Goal: Task Accomplishment & Management: Manage account settings

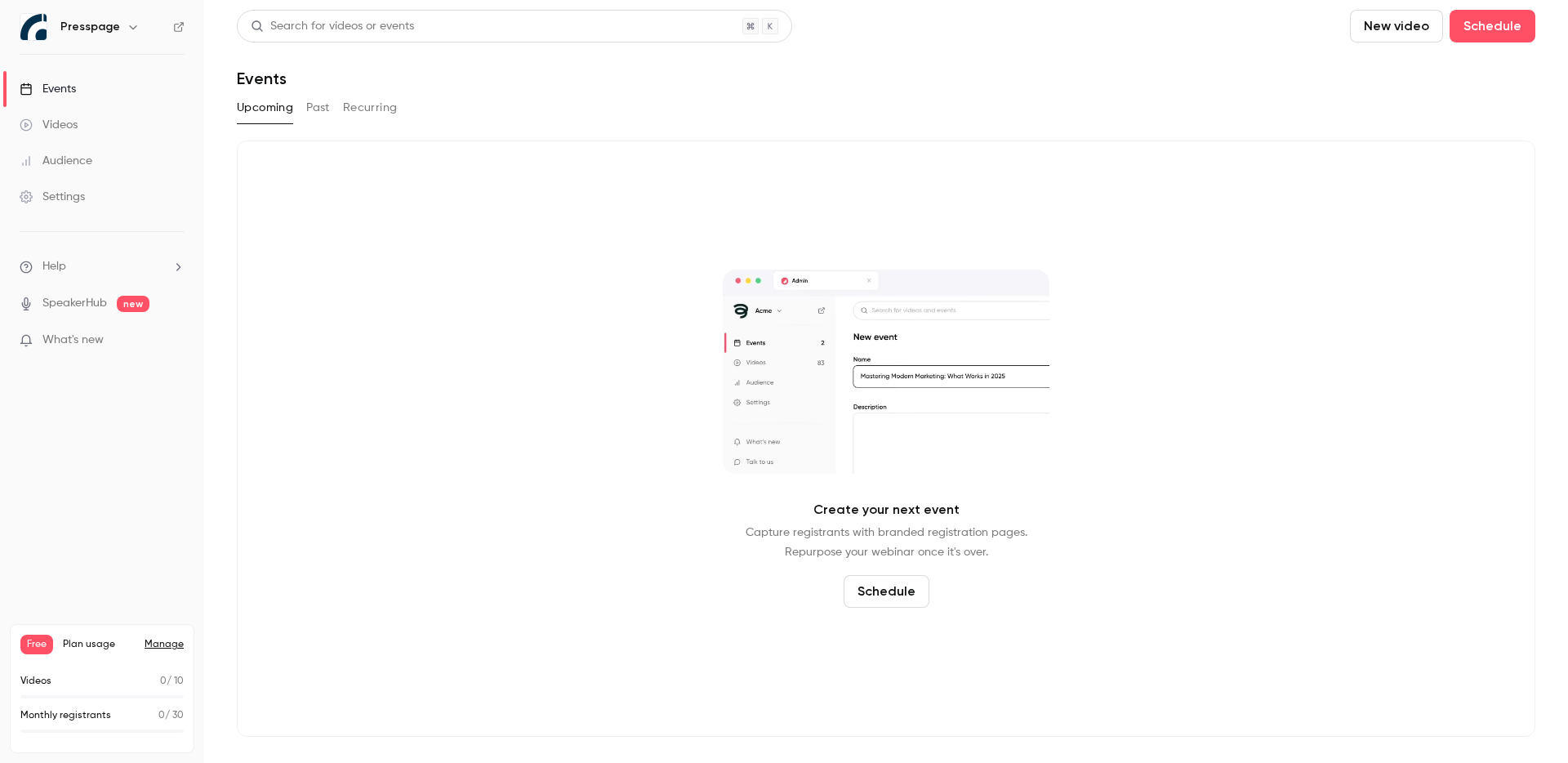
click at [159, 646] on link "Manage" at bounding box center [164, 644] width 39 height 13
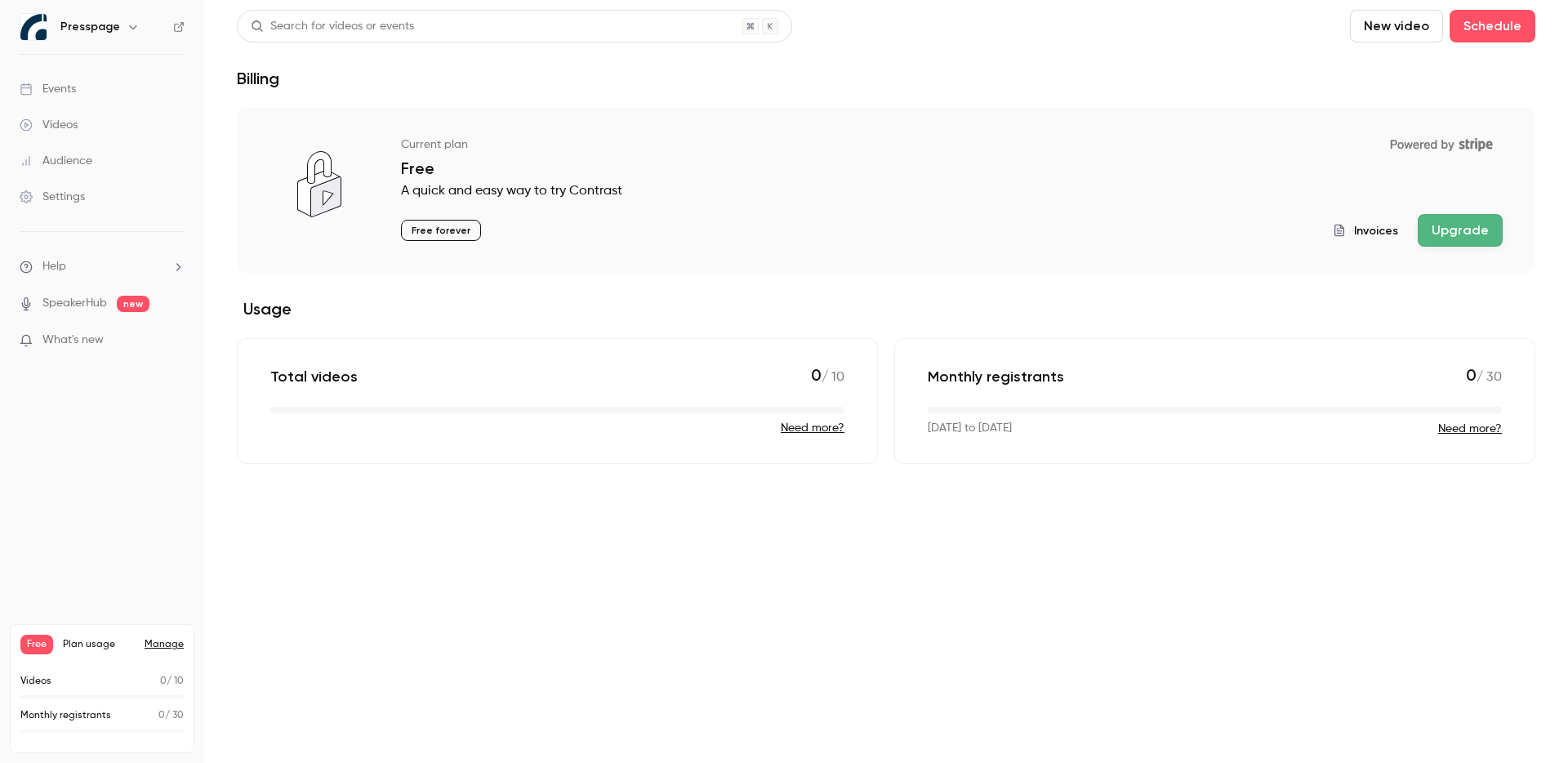
click at [1476, 226] on button "Upgrade" at bounding box center [1460, 230] width 85 height 33
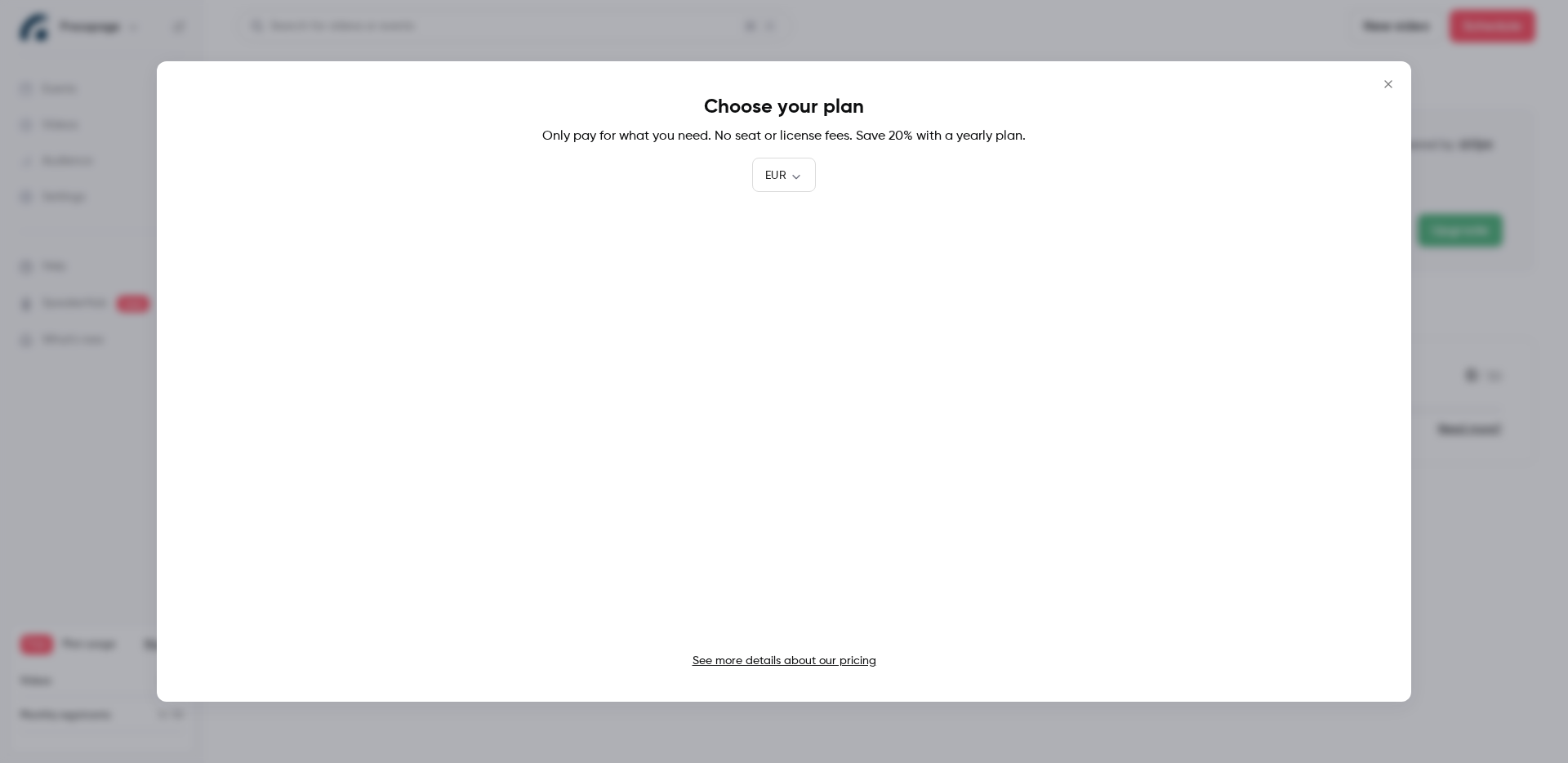
click at [800, 665] on link "See more details about our pricing" at bounding box center [784, 660] width 184 height 11
click at [1518, 99] on div at bounding box center [784, 381] width 1568 height 763
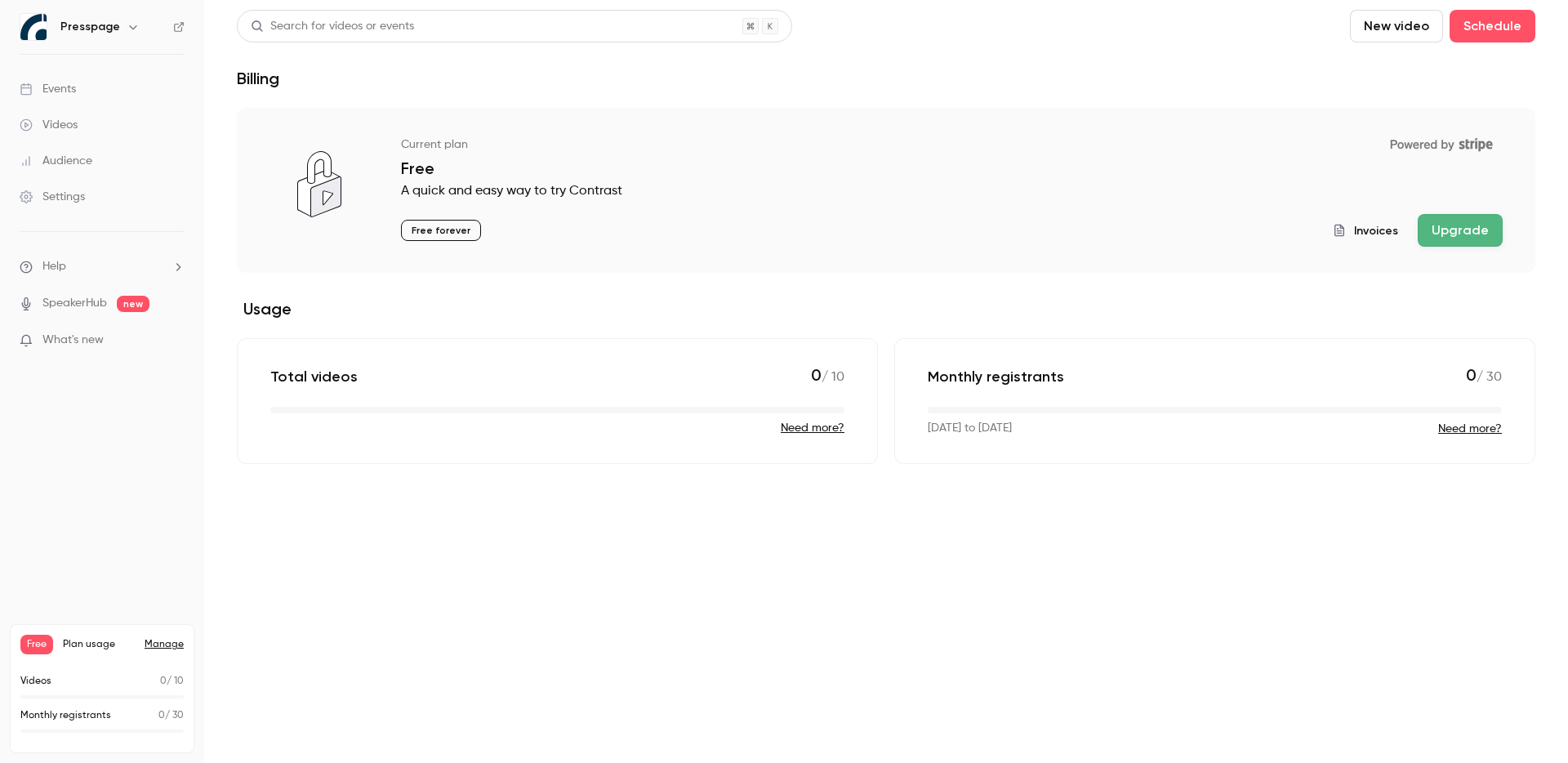
click at [114, 22] on h6 "Presspage" at bounding box center [91, 27] width 60 height 16
click at [134, 32] on icon "button" at bounding box center [133, 27] width 13 height 13
click at [110, 100] on div "Presspage t.meijer@presspage.com Billing Free New channel Log out" at bounding box center [136, 163] width 245 height 192
click at [439, 530] on div at bounding box center [784, 381] width 1568 height 763
click at [57, 201] on div "Settings" at bounding box center [52, 196] width 65 height 16
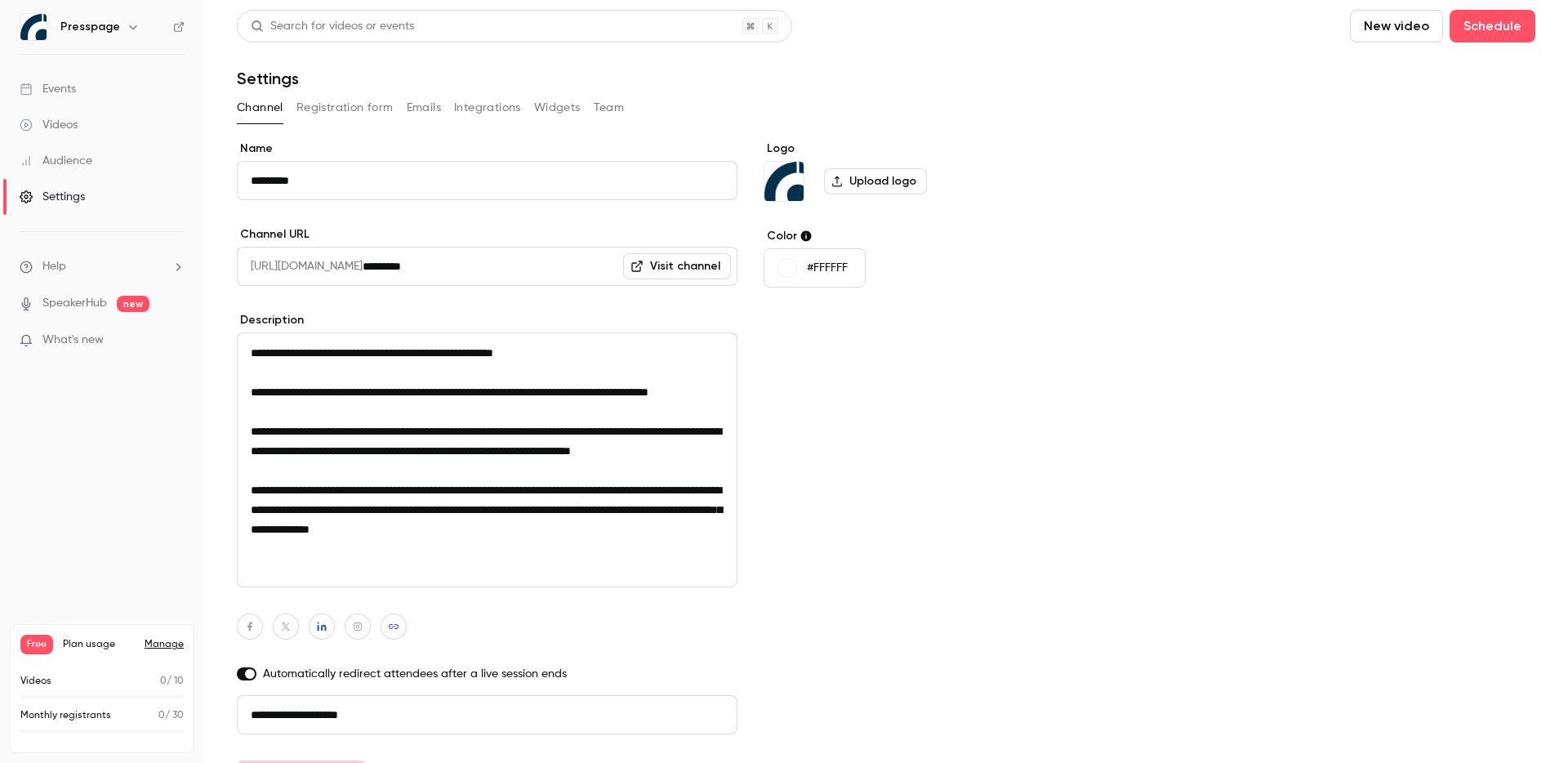
click at [614, 115] on button "Team" at bounding box center [609, 108] width 31 height 27
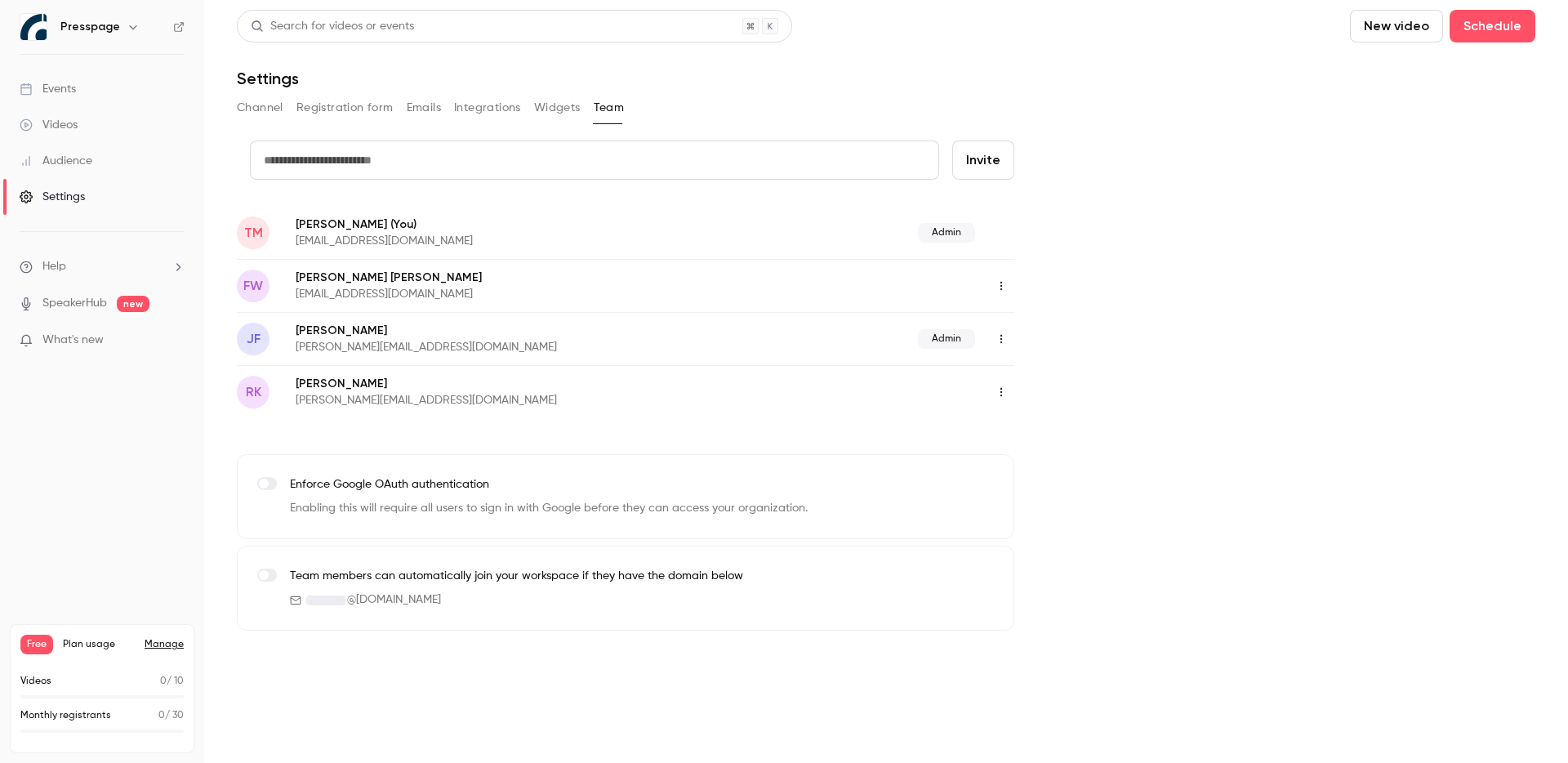
click at [1254, 384] on div "credit card Invite TM Teis Meijer (You) t.meijer@presspage.com Admin FW Falco W…" at bounding box center [886, 385] width 1298 height 490
click at [1137, 207] on div "credit card Invite TM Teis Meijer (You) t.meijer@presspage.com Admin FW Falco W…" at bounding box center [886, 385] width 1298 height 490
click at [495, 111] on button "Integrations" at bounding box center [487, 108] width 67 height 27
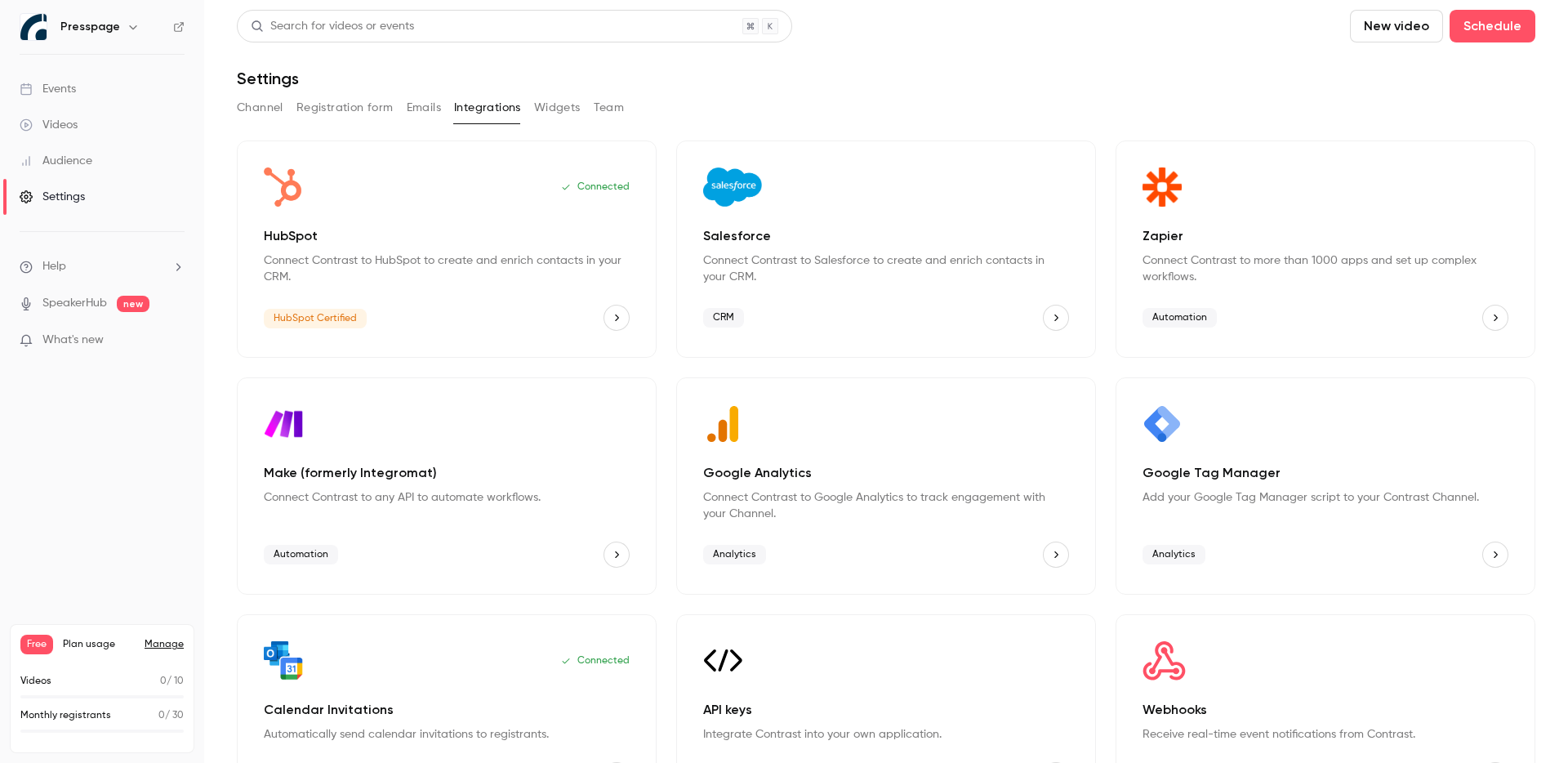
click at [408, 104] on button "Emails" at bounding box center [424, 108] width 34 height 27
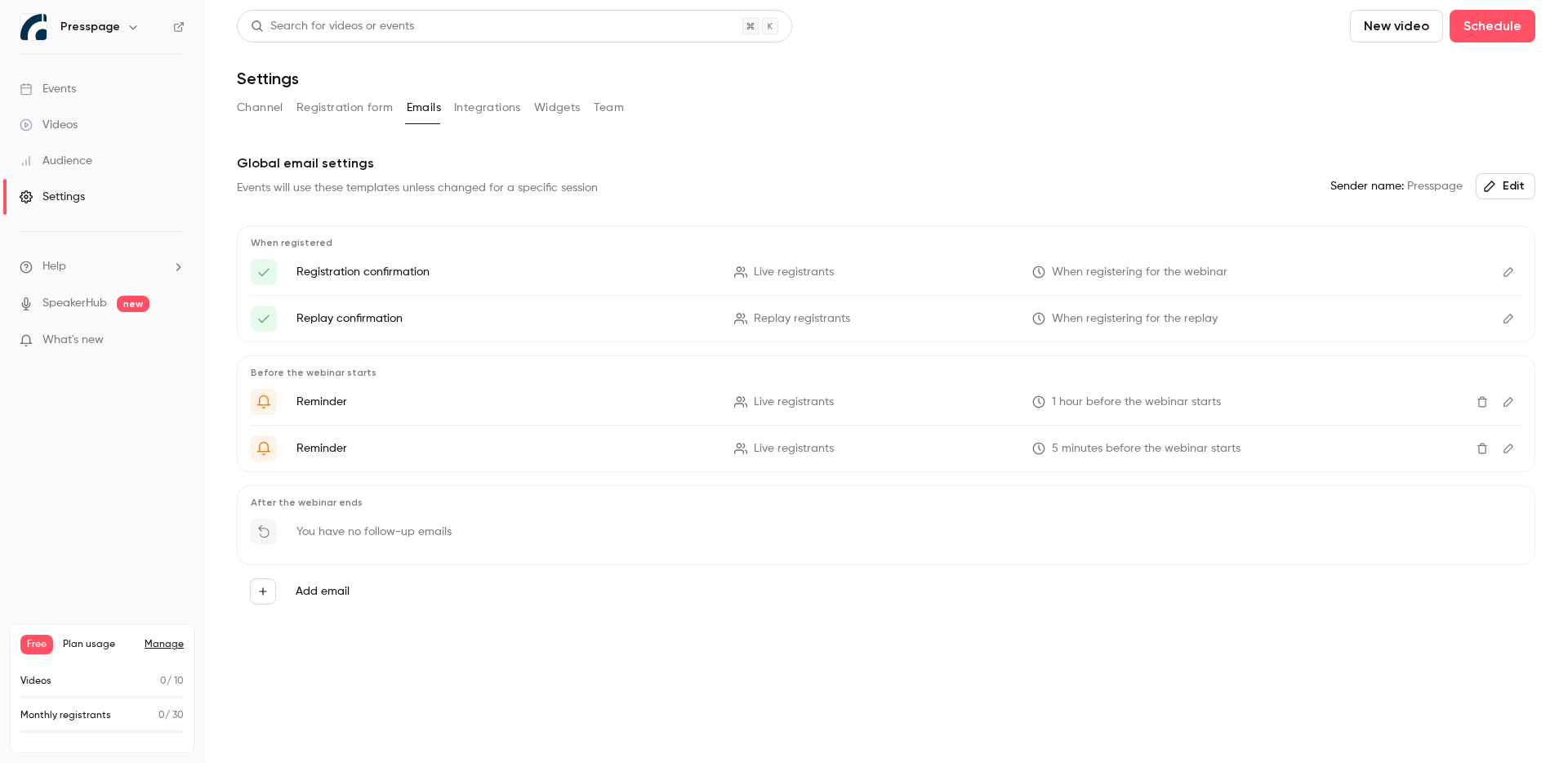
click at [349, 104] on button "Registration form" at bounding box center [344, 108] width 97 height 27
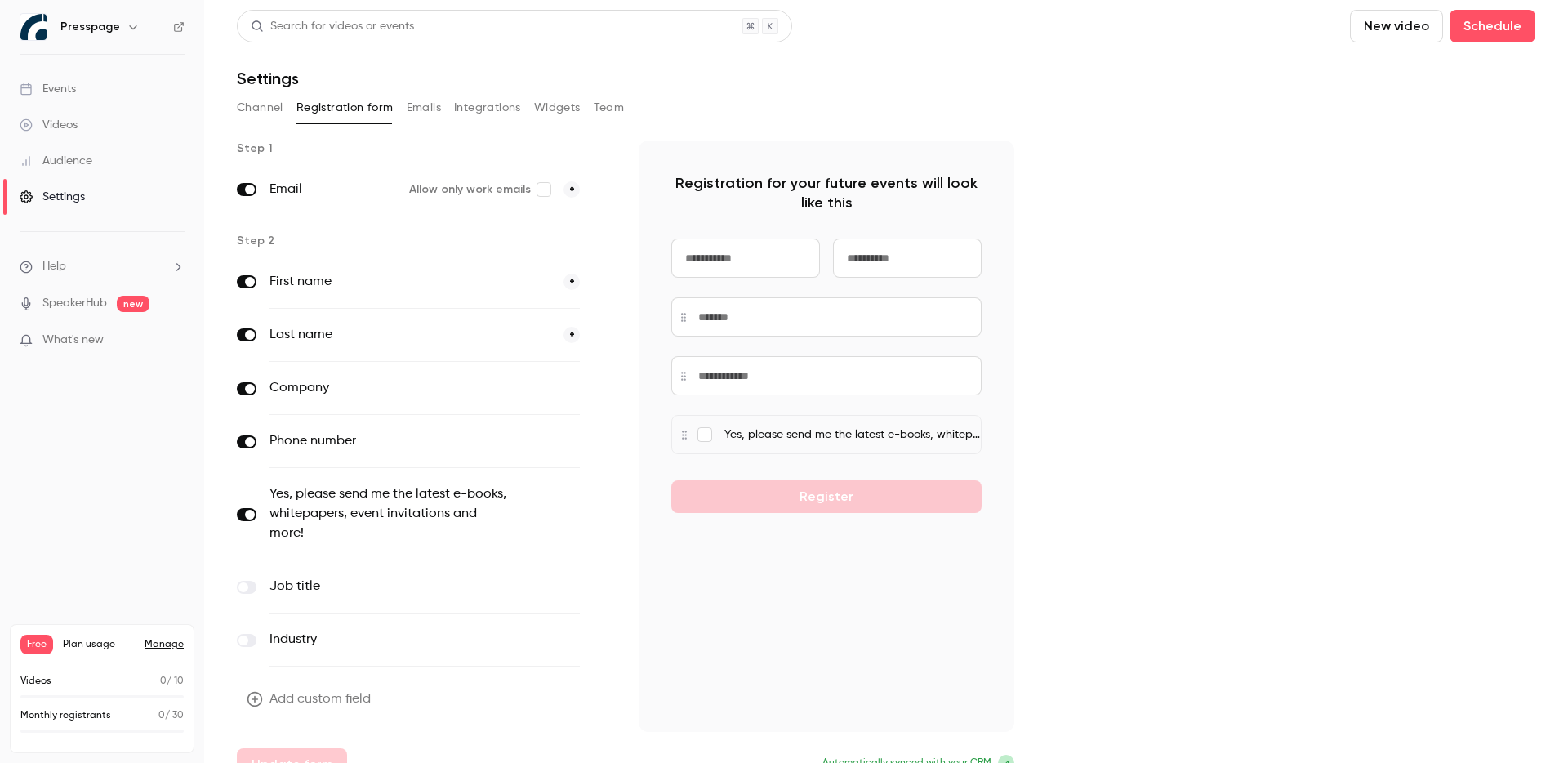
click at [257, 104] on button "Channel" at bounding box center [260, 108] width 46 height 27
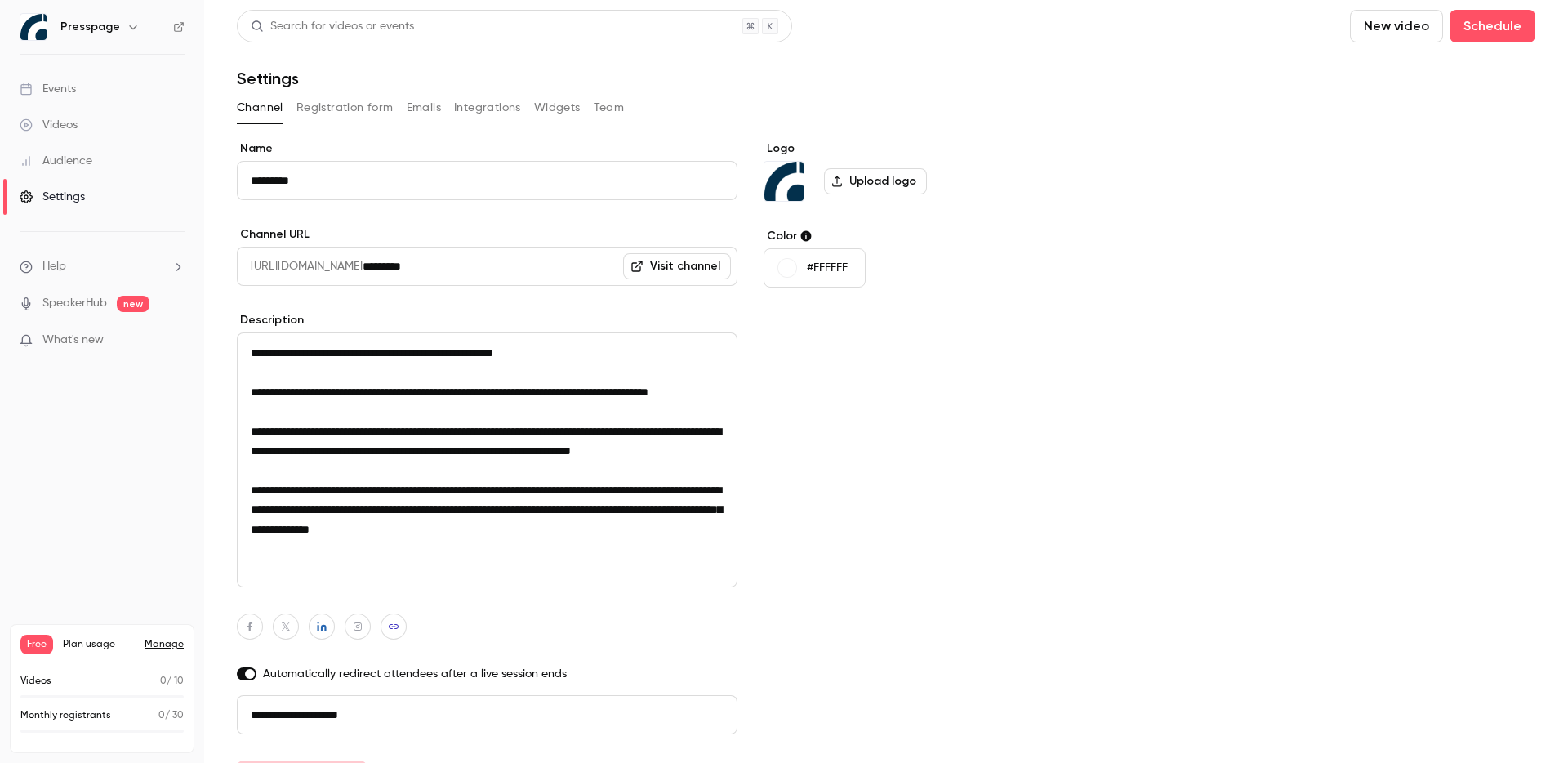
click at [742, 85] on div "Settings" at bounding box center [886, 78] width 1298 height 20
click at [167, 648] on link "Manage" at bounding box center [164, 644] width 39 height 13
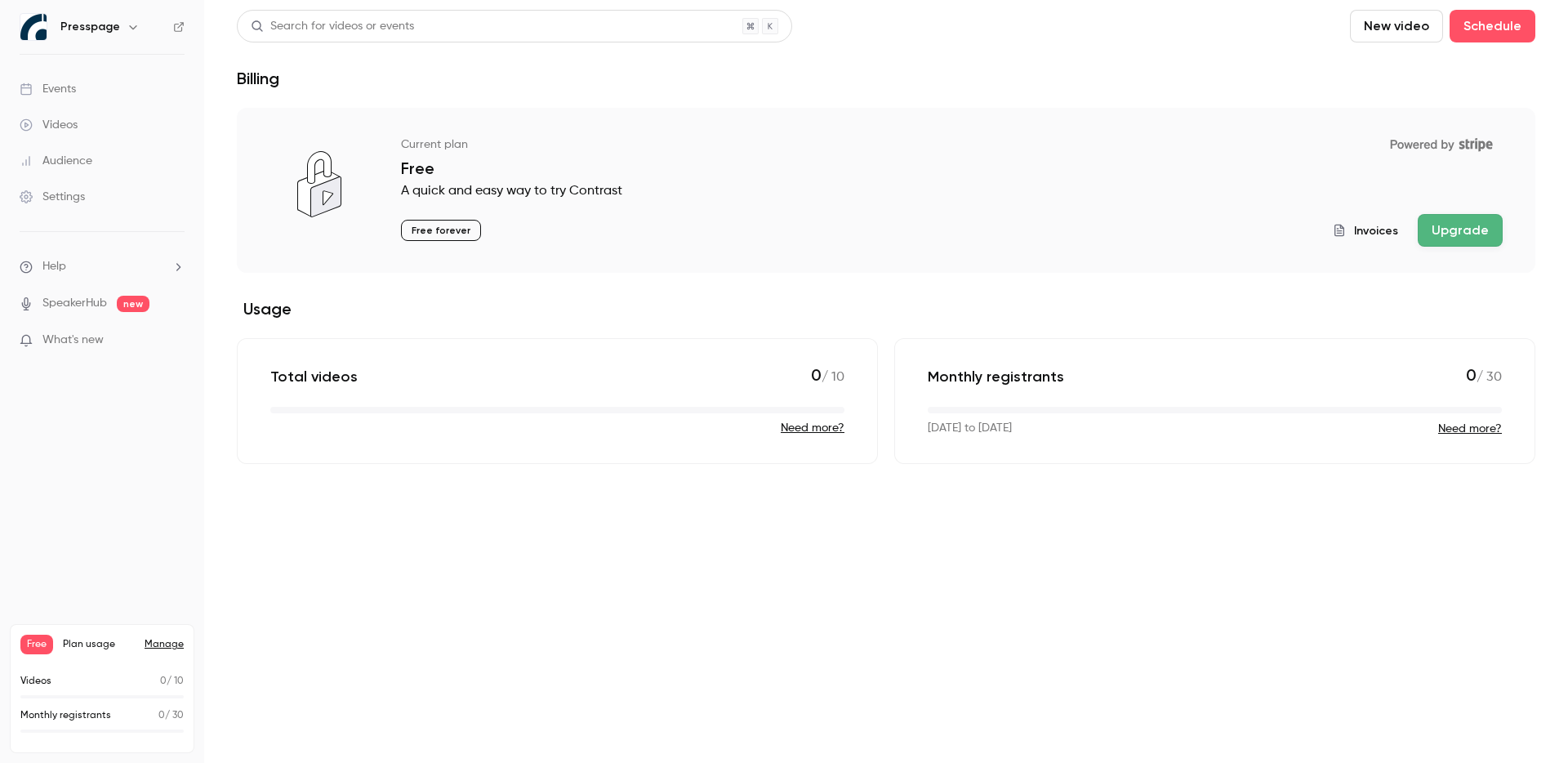
click at [1468, 231] on button "Upgrade" at bounding box center [1460, 230] width 85 height 33
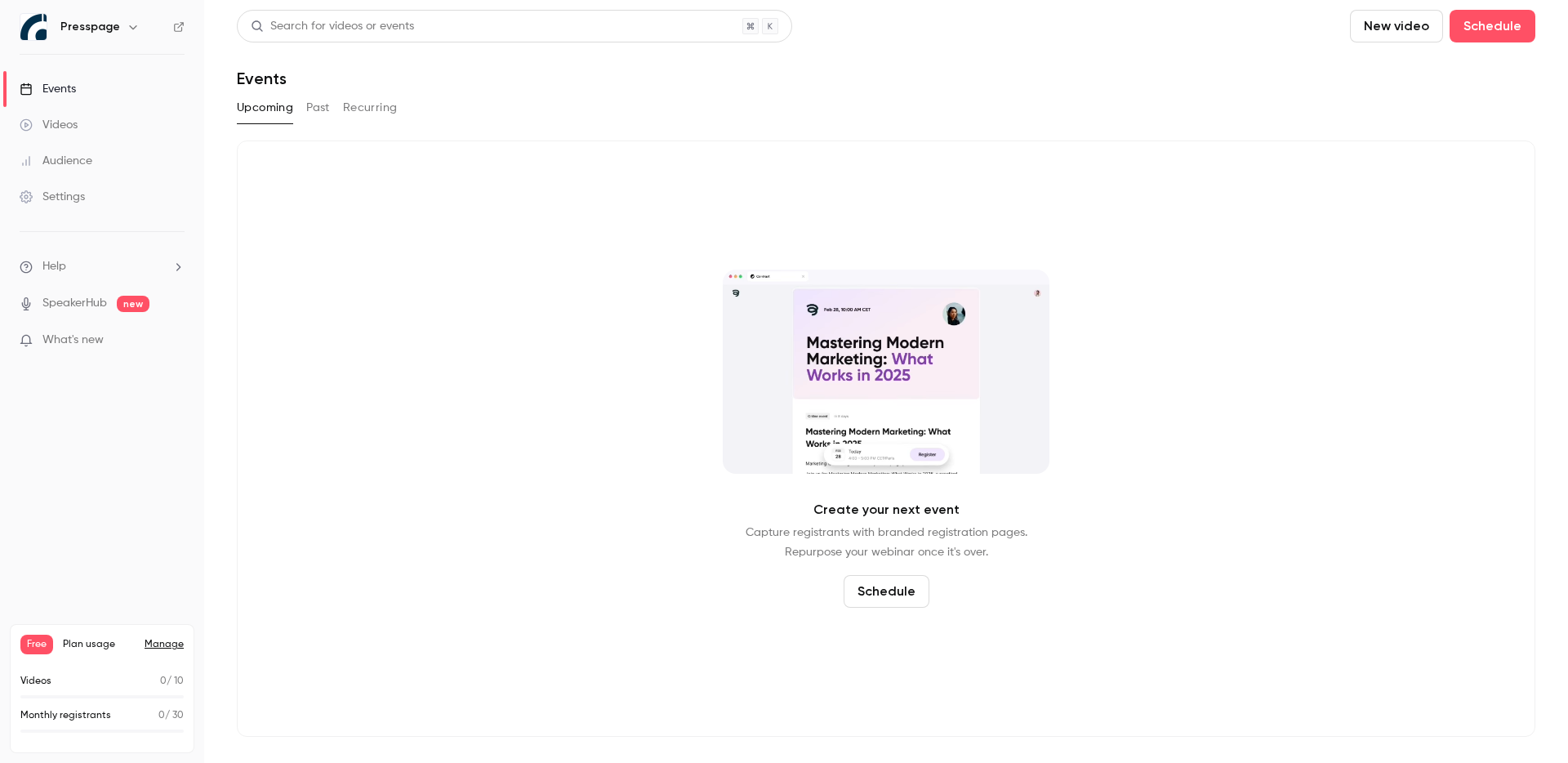
click at [162, 640] on link "Manage" at bounding box center [164, 644] width 39 height 13
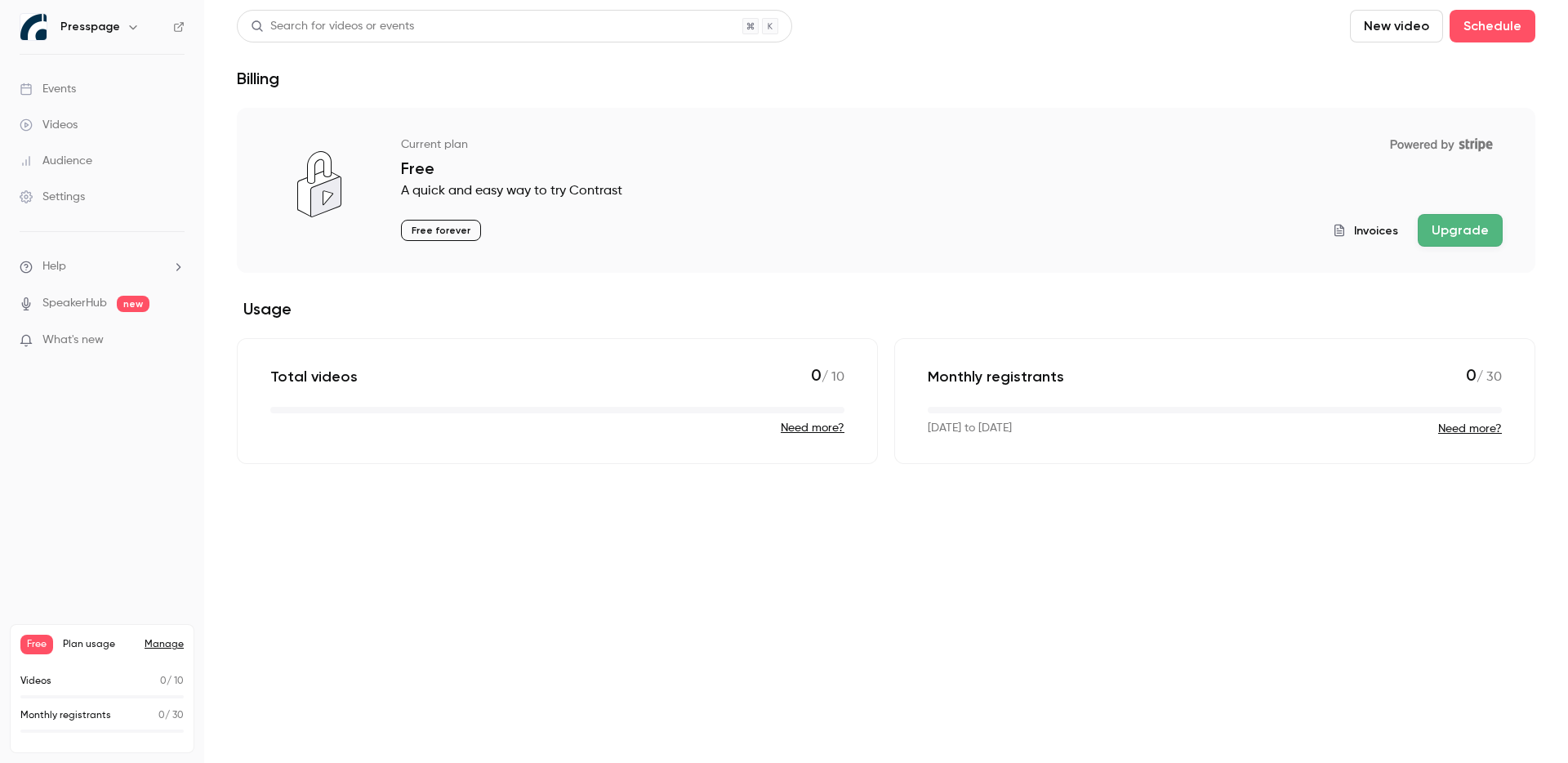
click at [170, 646] on link "Manage" at bounding box center [164, 644] width 39 height 13
click at [1469, 233] on button "Upgrade" at bounding box center [1460, 230] width 85 height 33
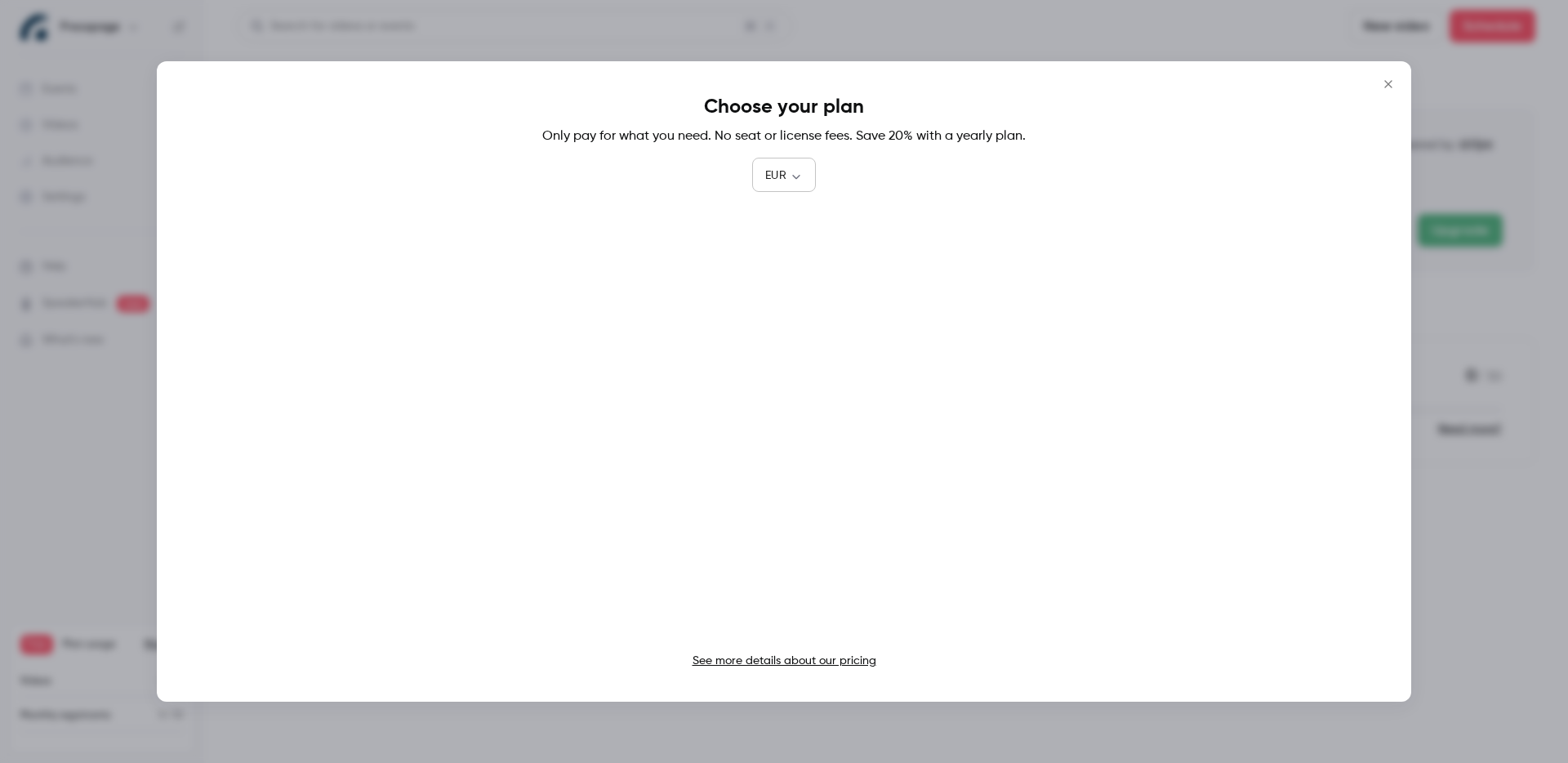
click at [791, 177] on body "Presspage Events Videos Audience Settings Help SpeakerHub new What's new Free P…" at bounding box center [784, 381] width 1568 height 763
click at [791, 177] on div at bounding box center [784, 381] width 1568 height 763
click at [782, 660] on link "See more details about our pricing" at bounding box center [784, 660] width 184 height 11
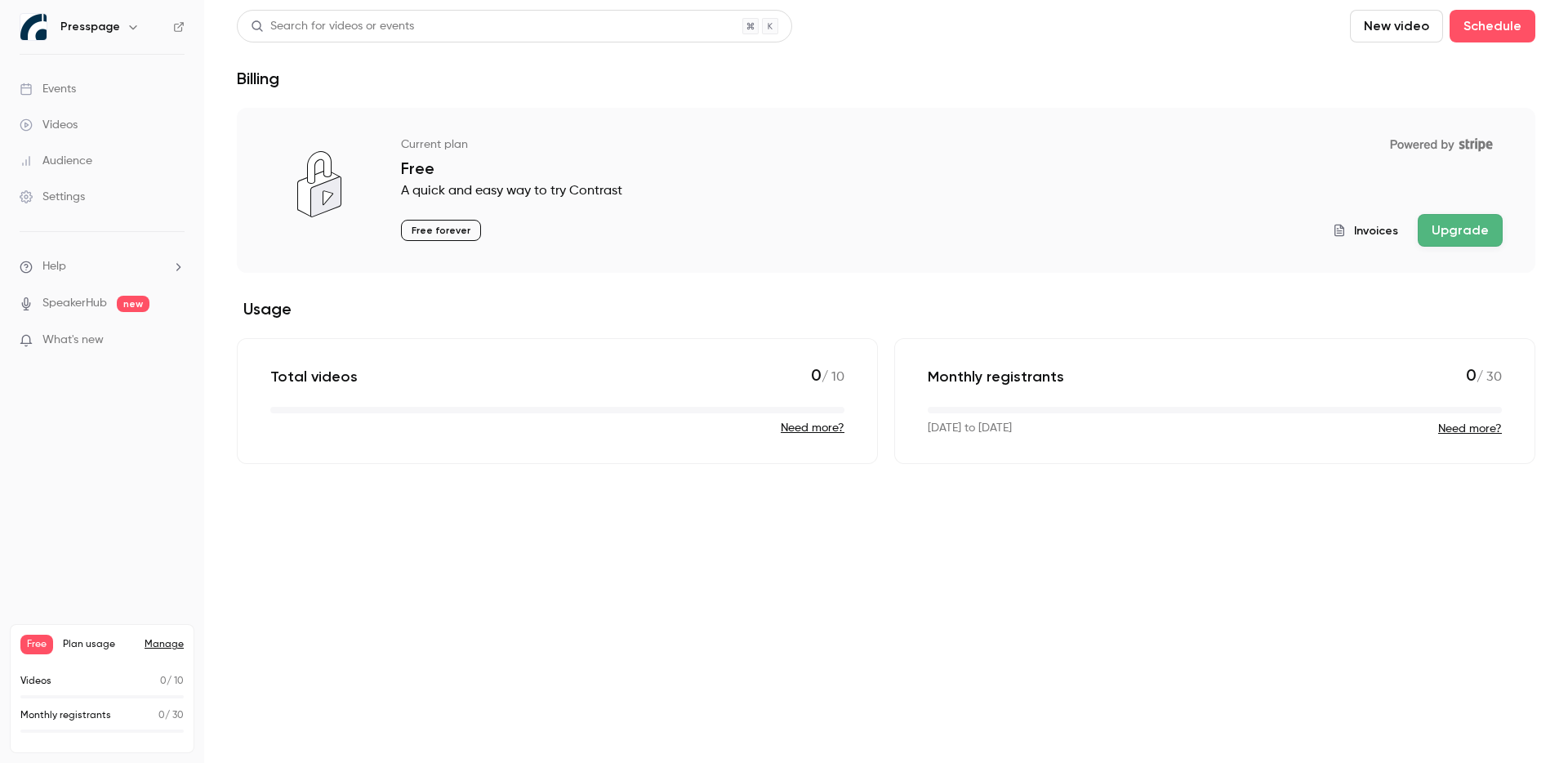
click at [116, 23] on div "Presspage" at bounding box center [110, 27] width 99 height 20
click at [128, 26] on icon "button" at bounding box center [133, 27] width 13 height 13
click at [92, 237] on div "Log out" at bounding box center [152, 237] width 186 height 16
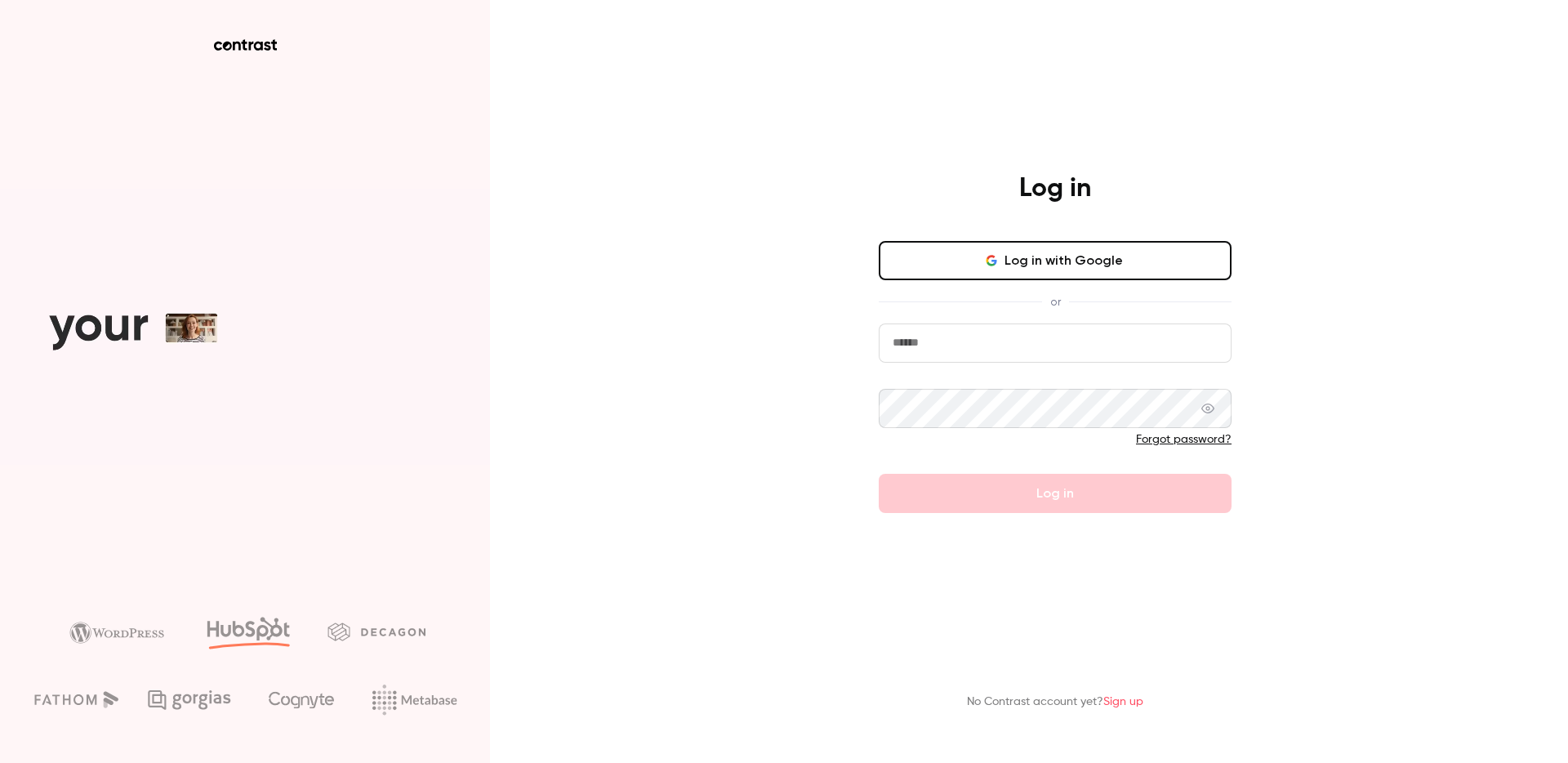
click at [913, 360] on input "email" at bounding box center [1055, 343] width 353 height 39
click at [1113, 702] on link "Sign up" at bounding box center [1124, 701] width 40 height 11
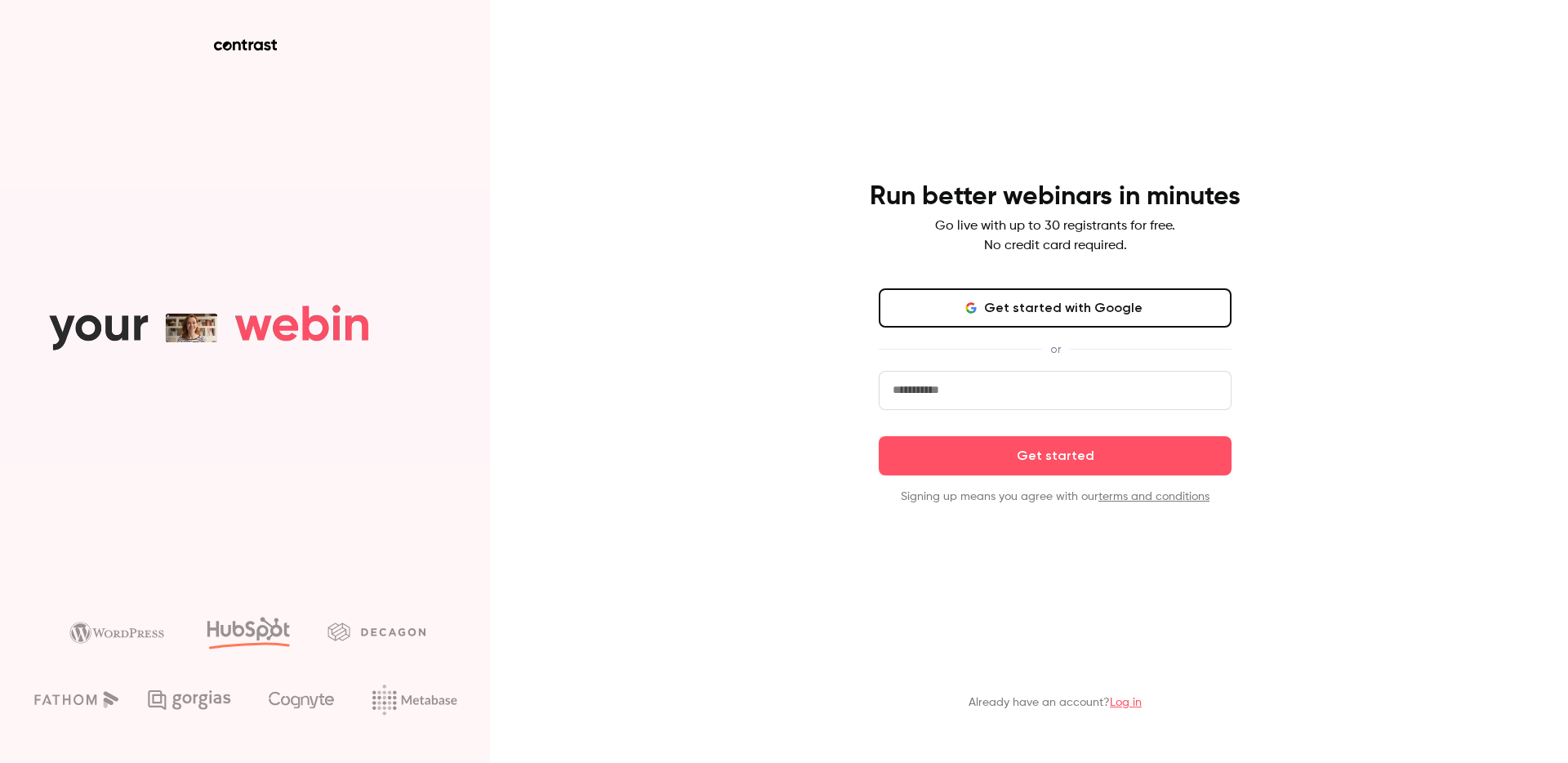
click at [1030, 310] on button "Get started with Google" at bounding box center [1055, 308] width 353 height 39
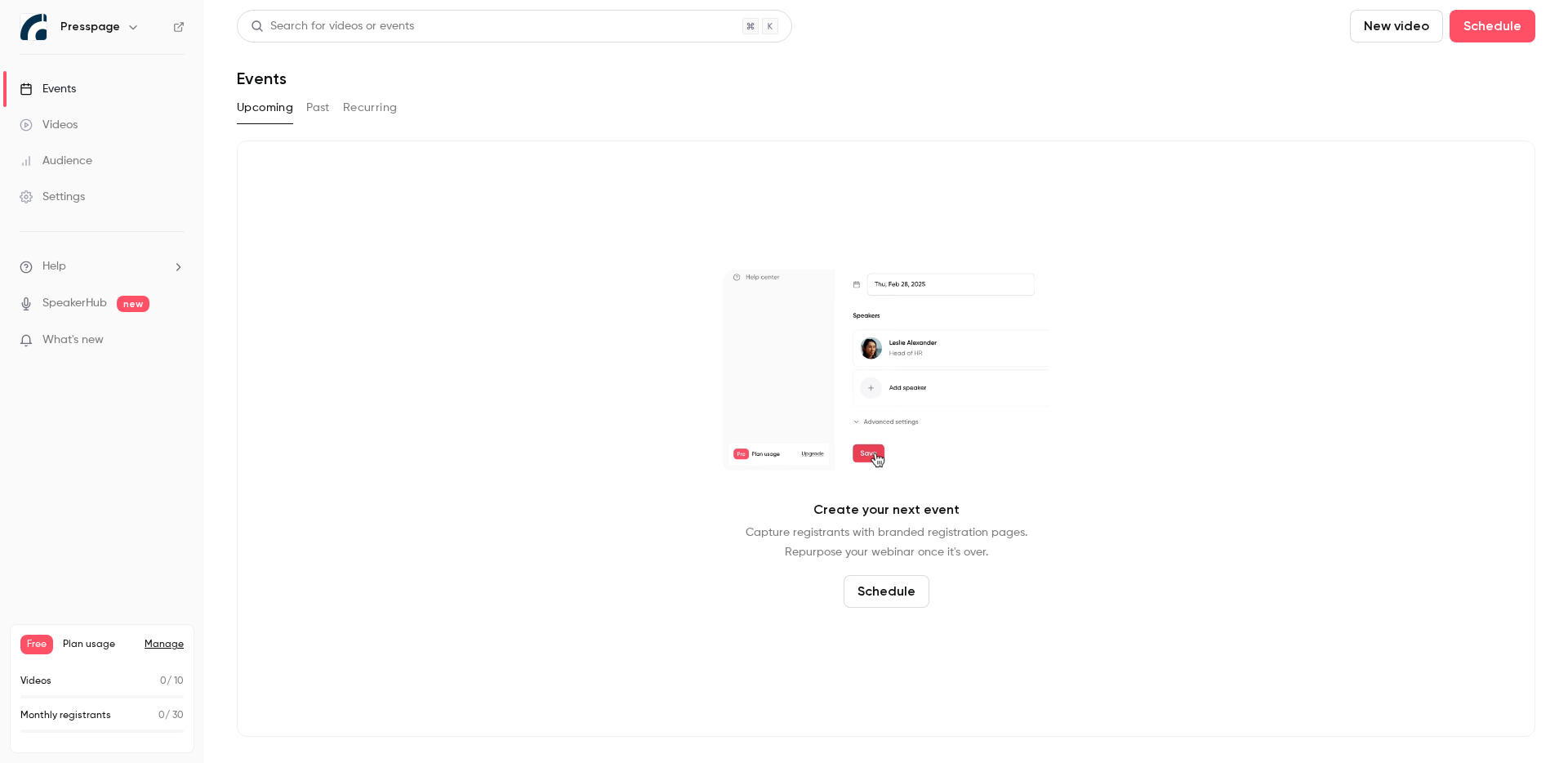
click at [123, 33] on button "button" at bounding box center [133, 27] width 20 height 20
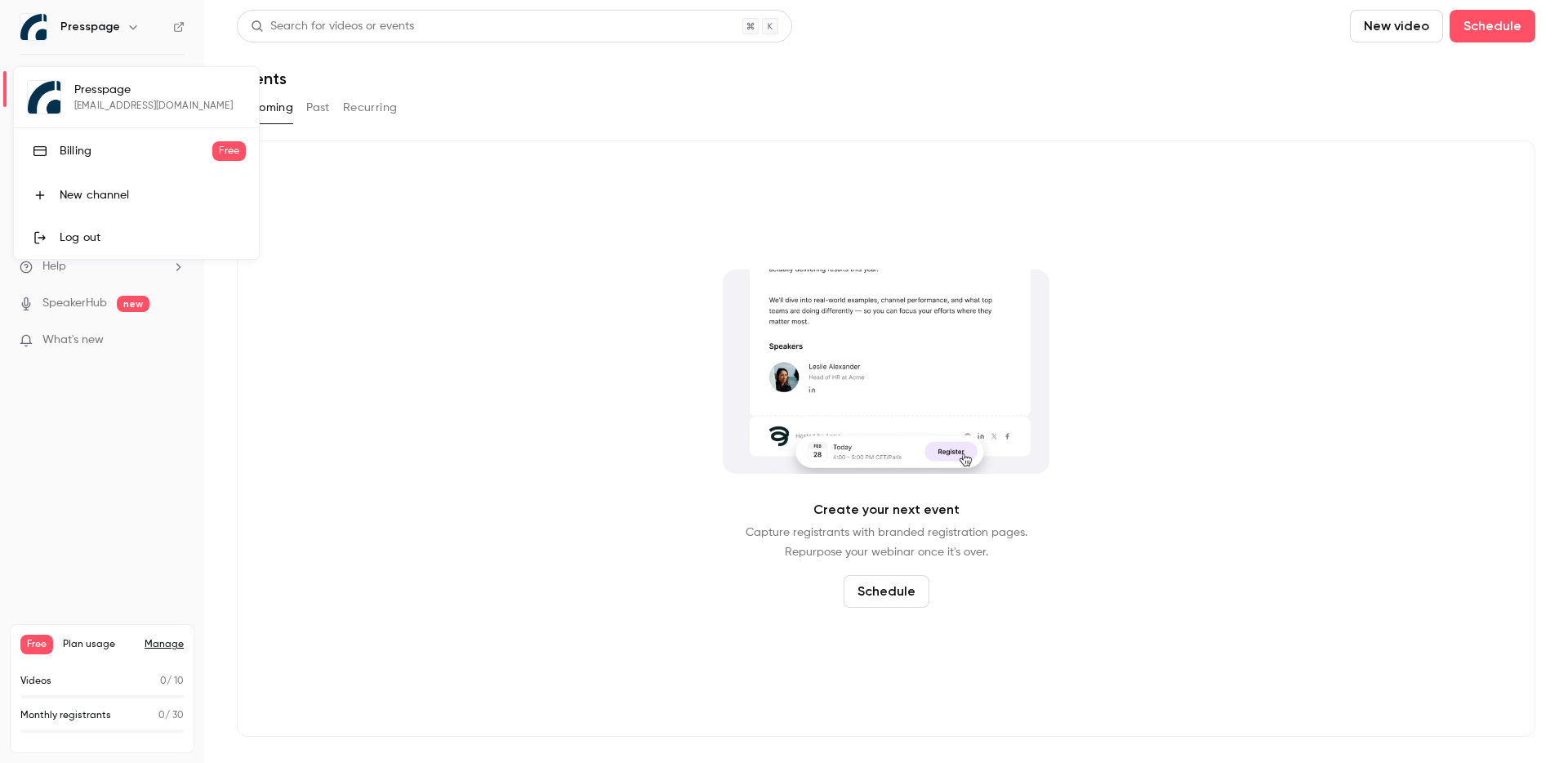
click at [86, 143] on div "Billing" at bounding box center [136, 151] width 152 height 16
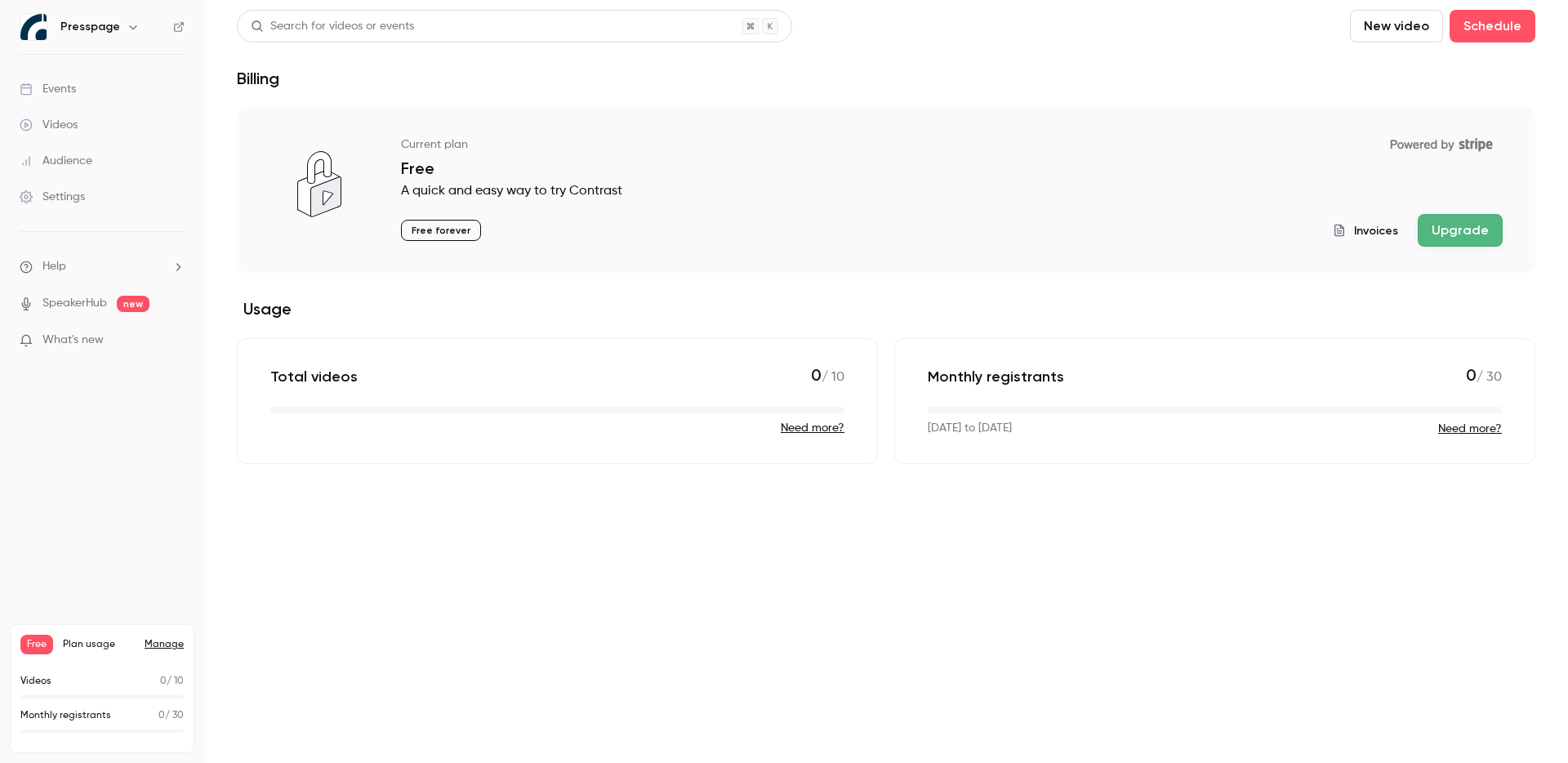
click at [1482, 244] on button "Upgrade" at bounding box center [1460, 230] width 85 height 33
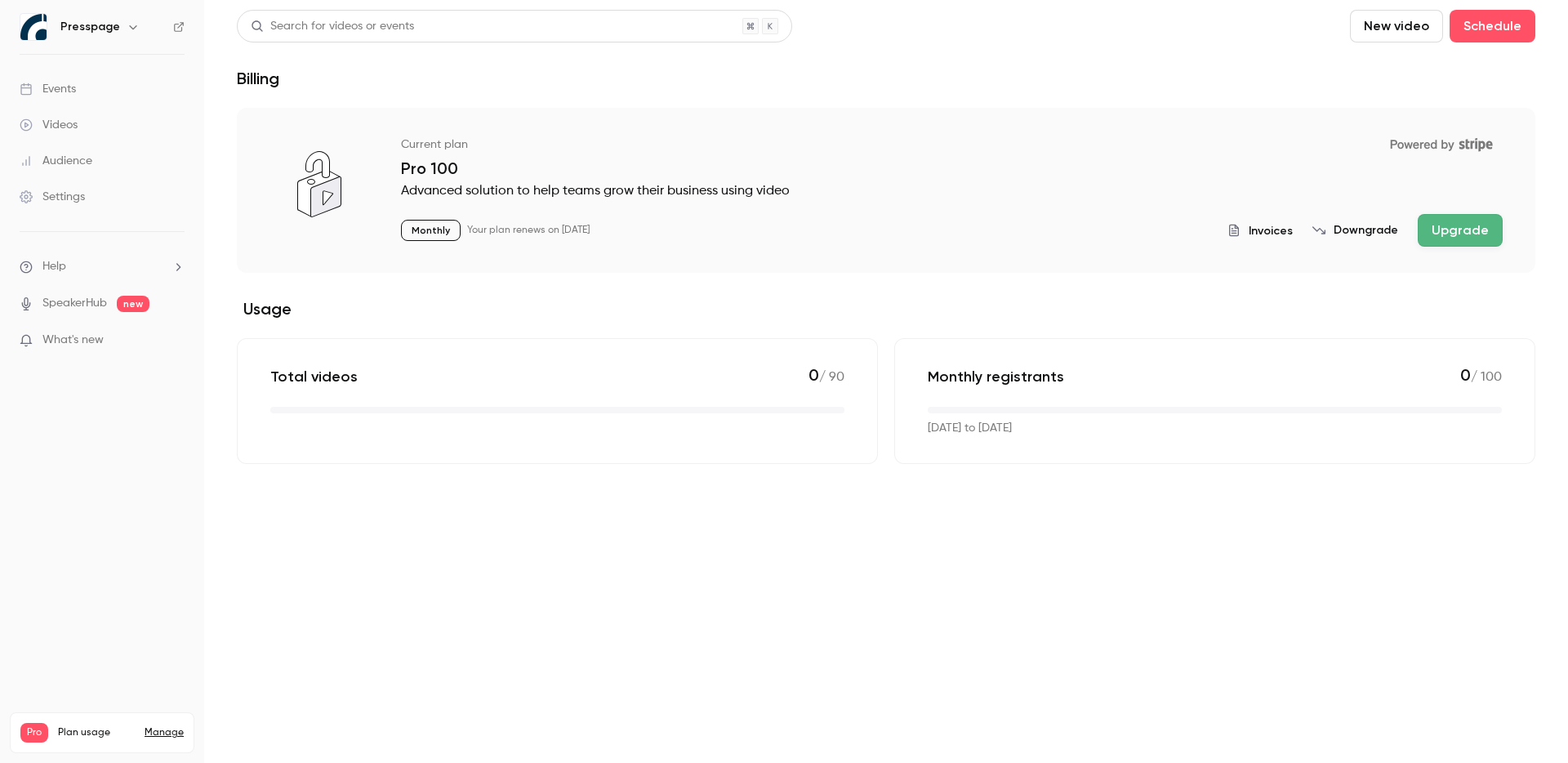
click at [68, 75] on link "Events" at bounding box center [102, 89] width 204 height 36
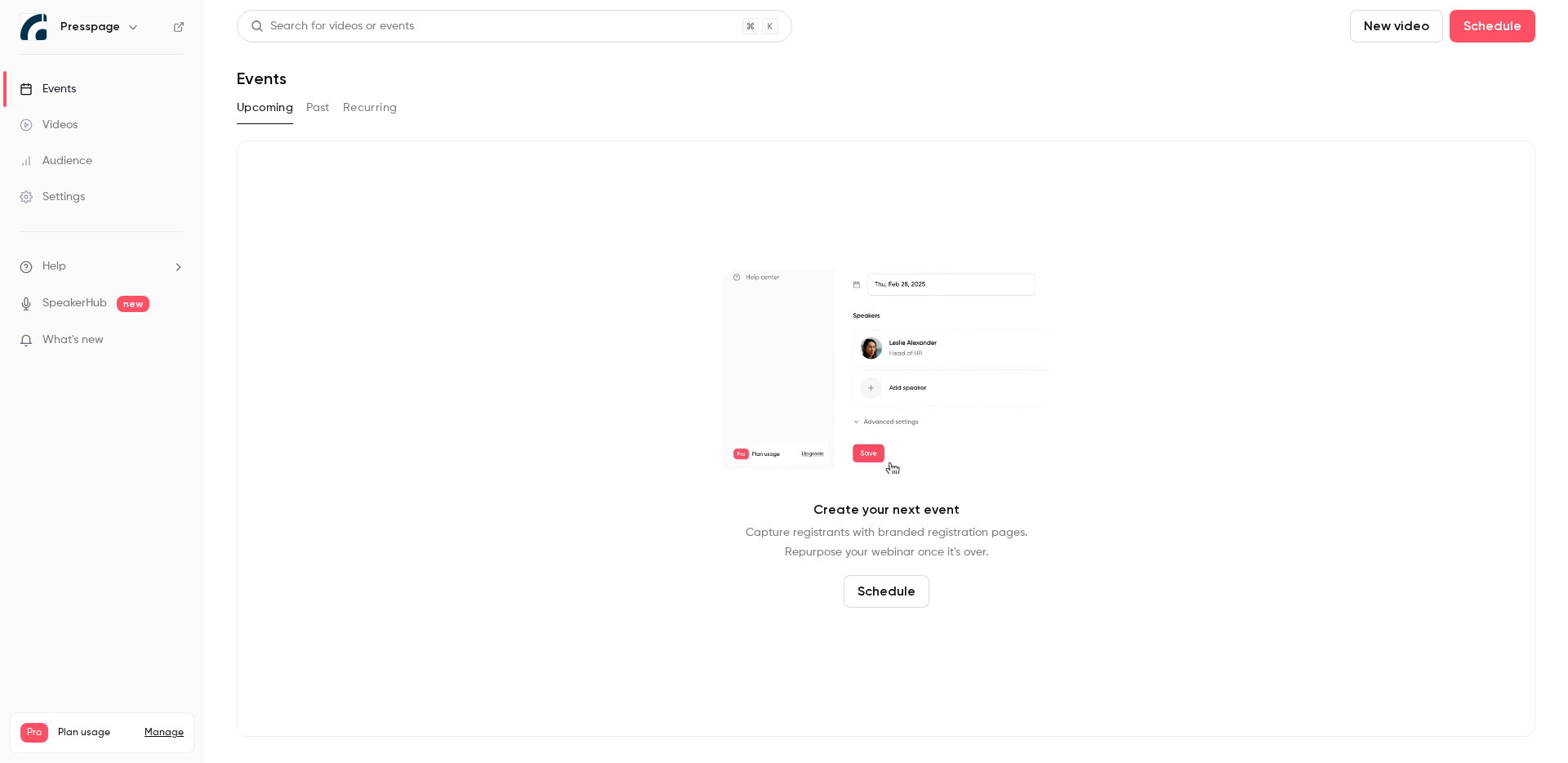
click at [159, 726] on link "Manage" at bounding box center [164, 732] width 39 height 13
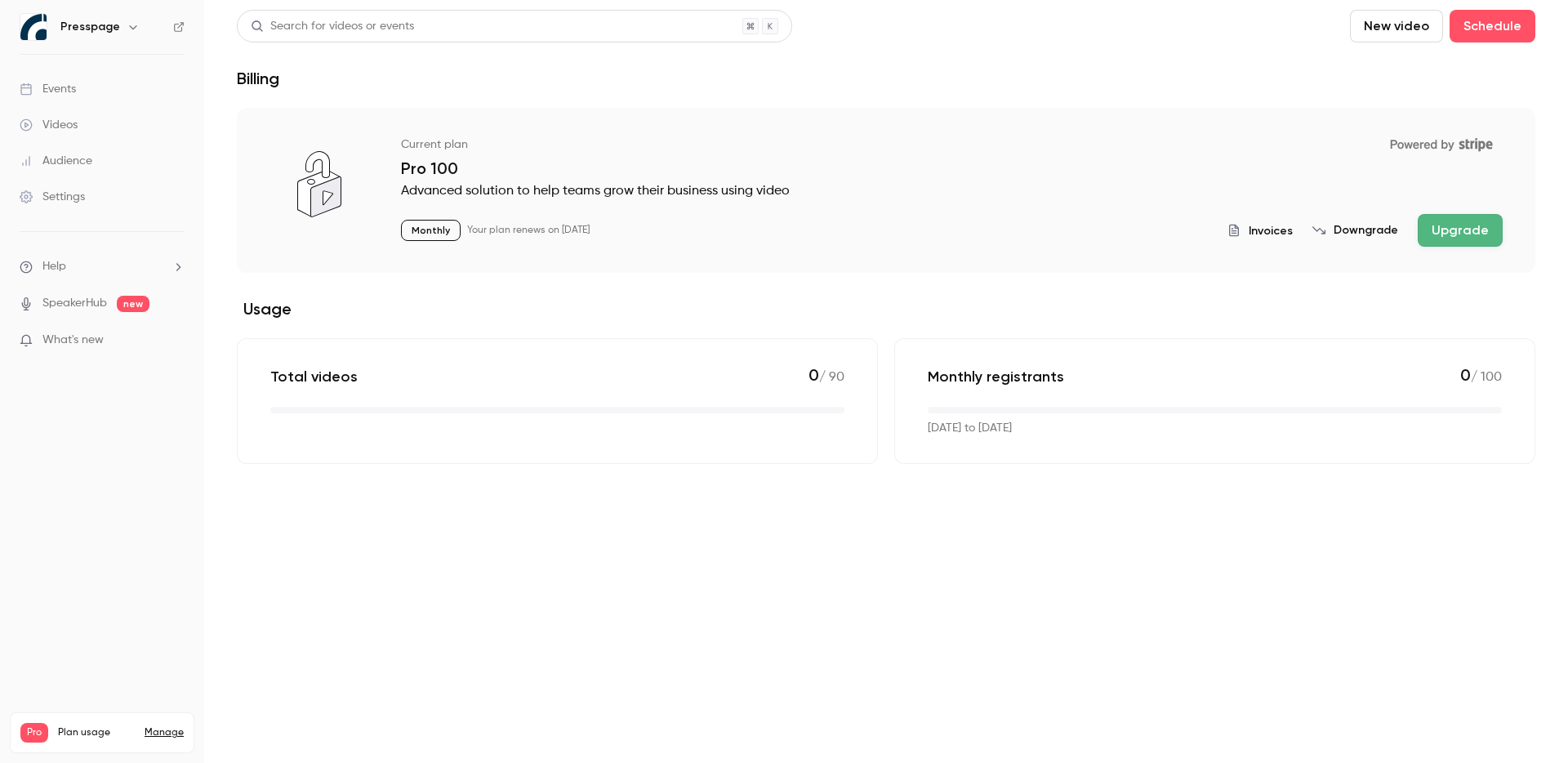
click at [61, 203] on div "Settings" at bounding box center [52, 196] width 65 height 16
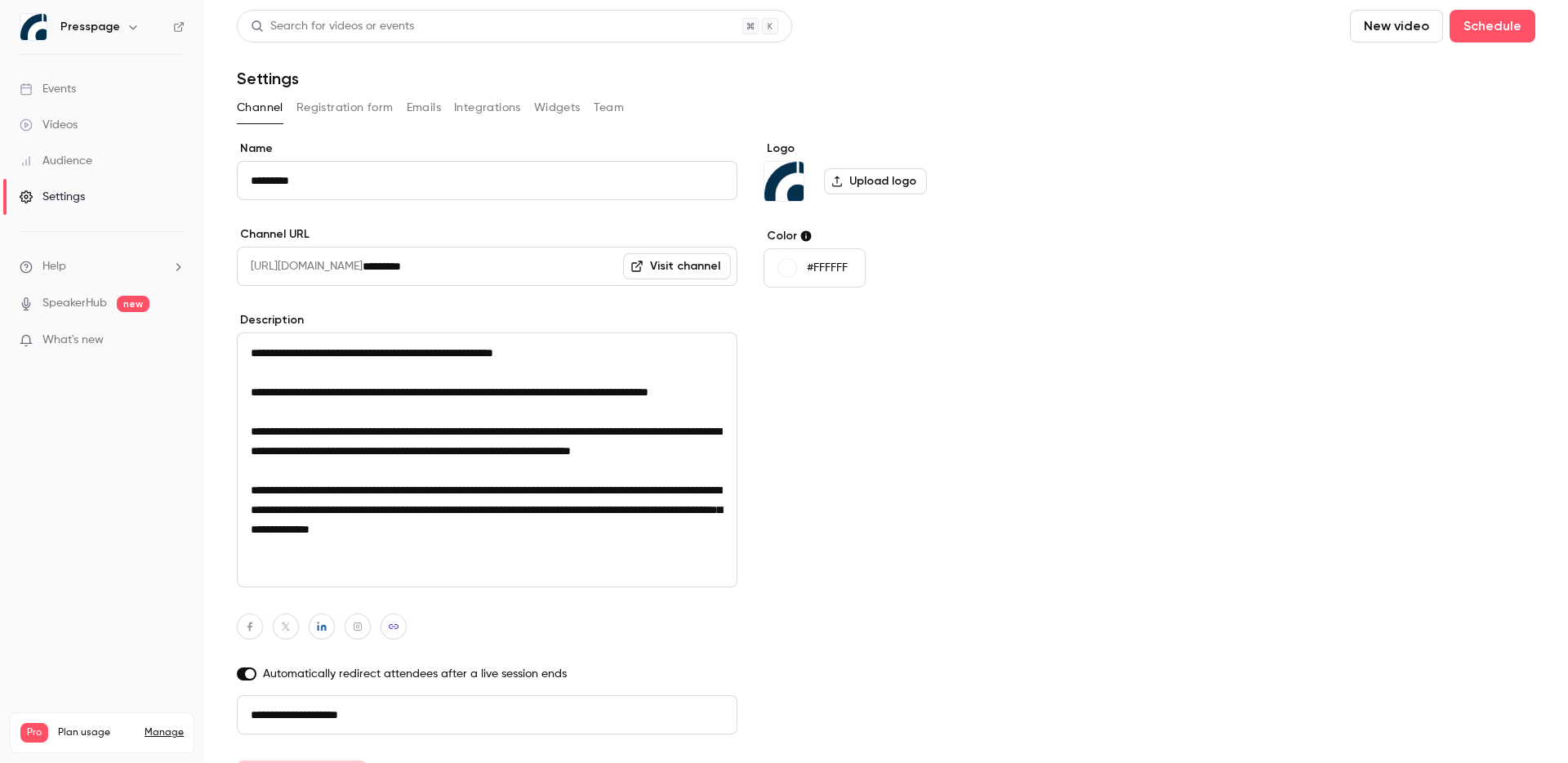
click at [601, 101] on button "Team" at bounding box center [609, 108] width 31 height 27
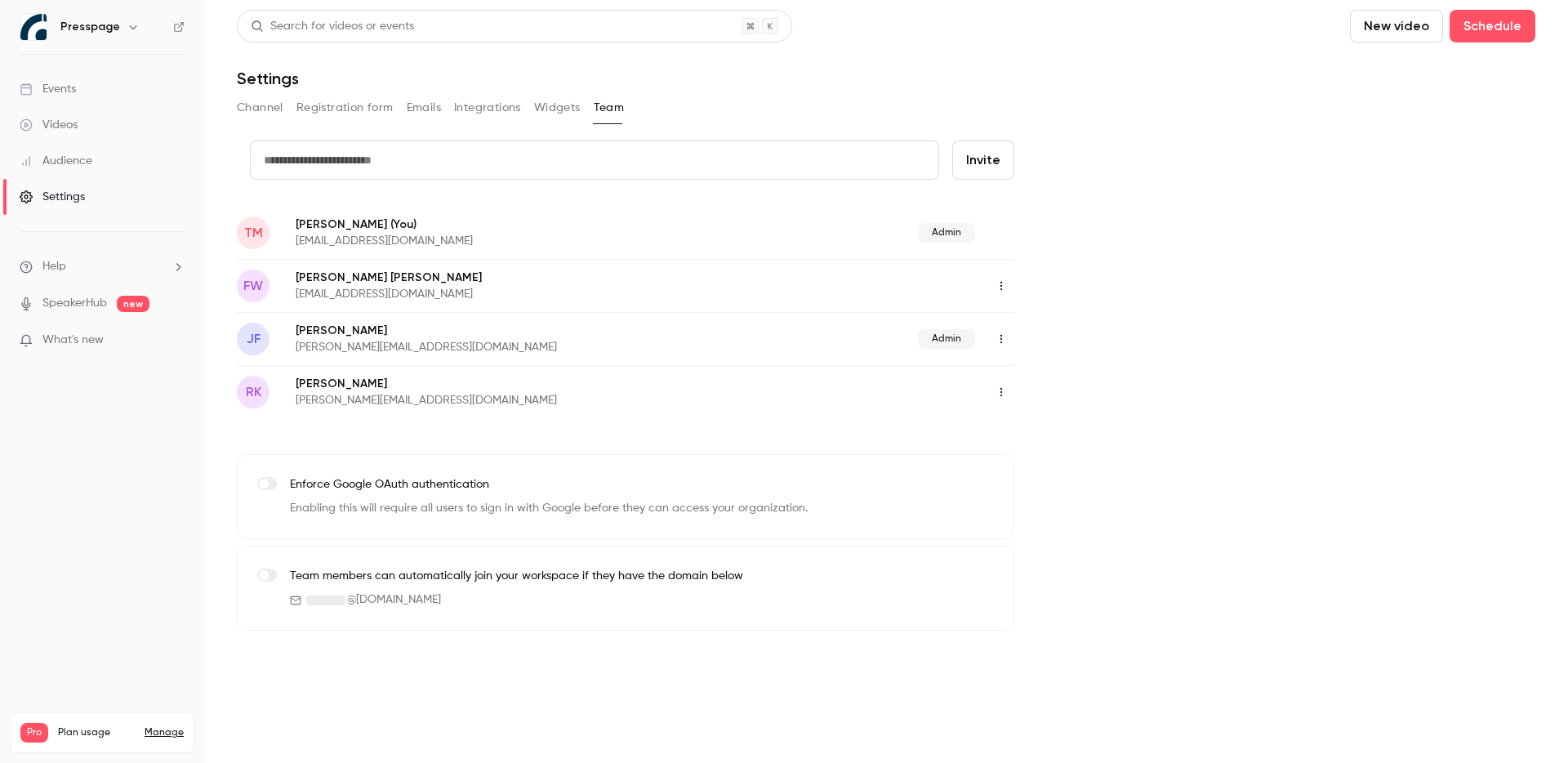
click at [1006, 343] on icon "button" at bounding box center [1001, 338] width 13 height 11
click at [1074, 426] on div "Delete member" at bounding box center [1090, 423] width 124 height 16
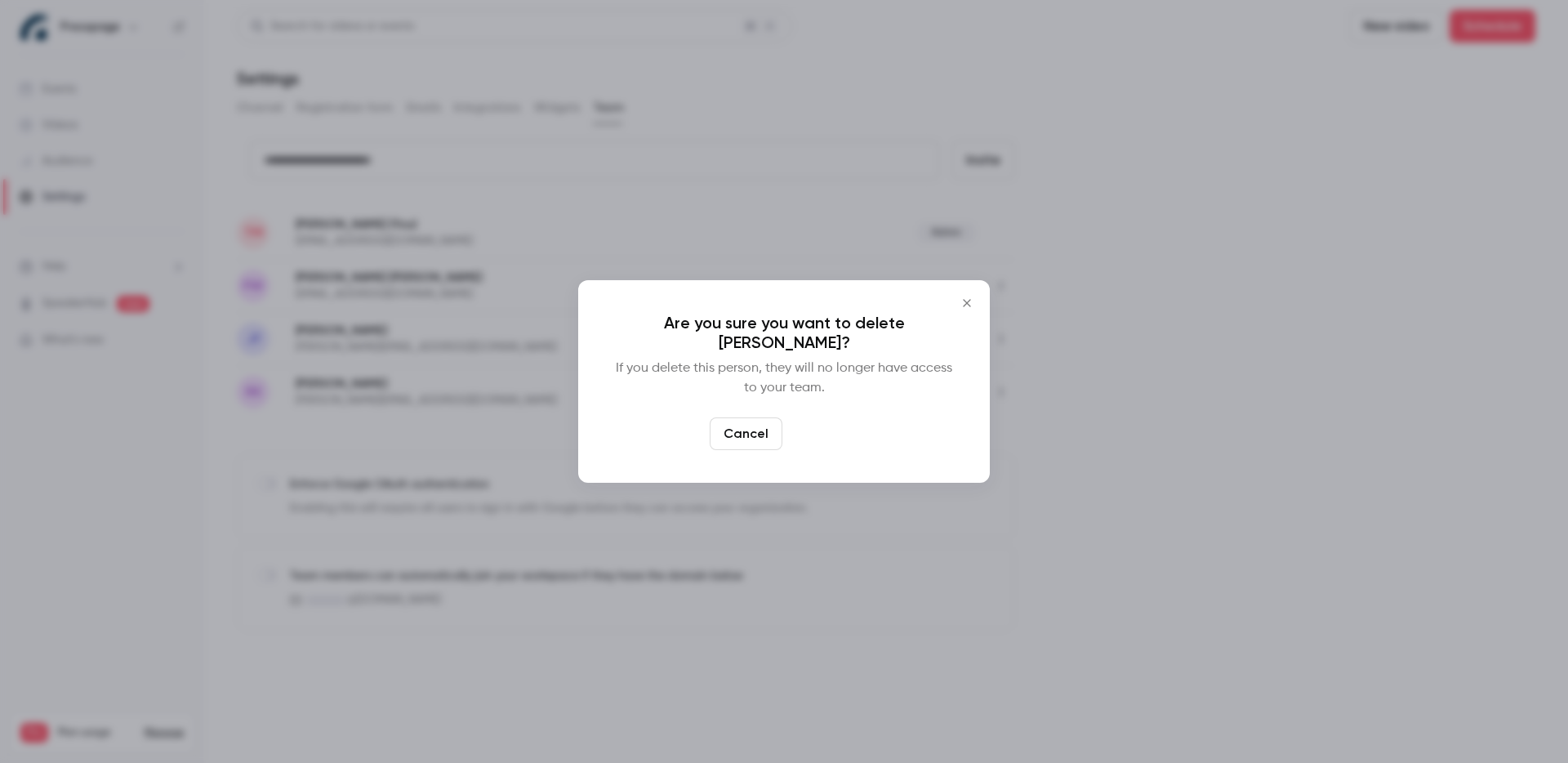
click at [802, 434] on button "Delete" at bounding box center [824, 433] width 70 height 33
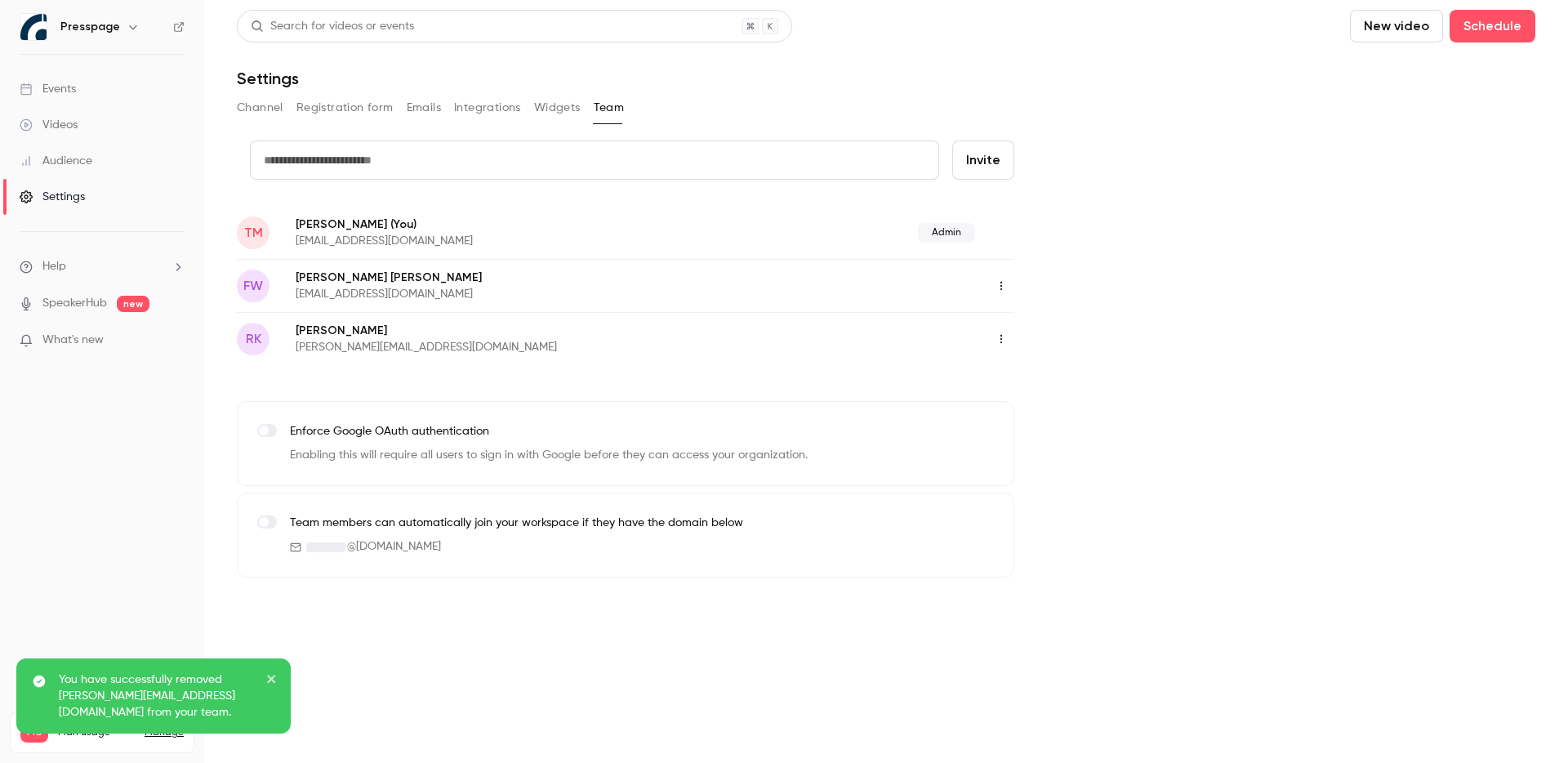
click at [385, 168] on input "text" at bounding box center [594, 160] width 689 height 39
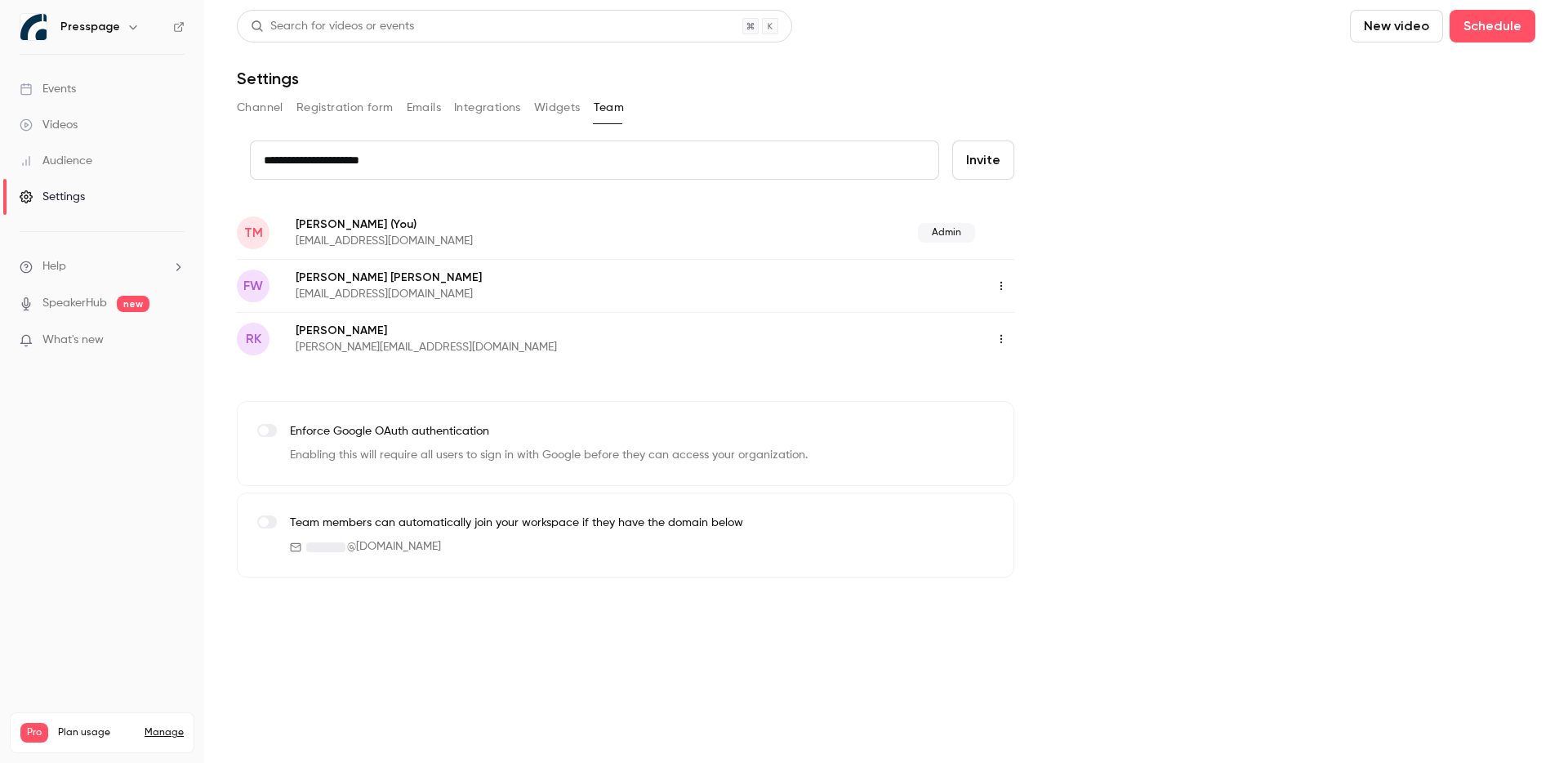
click at [313, 162] on input "**********" at bounding box center [594, 160] width 689 height 39
type input "**********"
click at [988, 167] on button "Invite" at bounding box center [983, 160] width 62 height 39
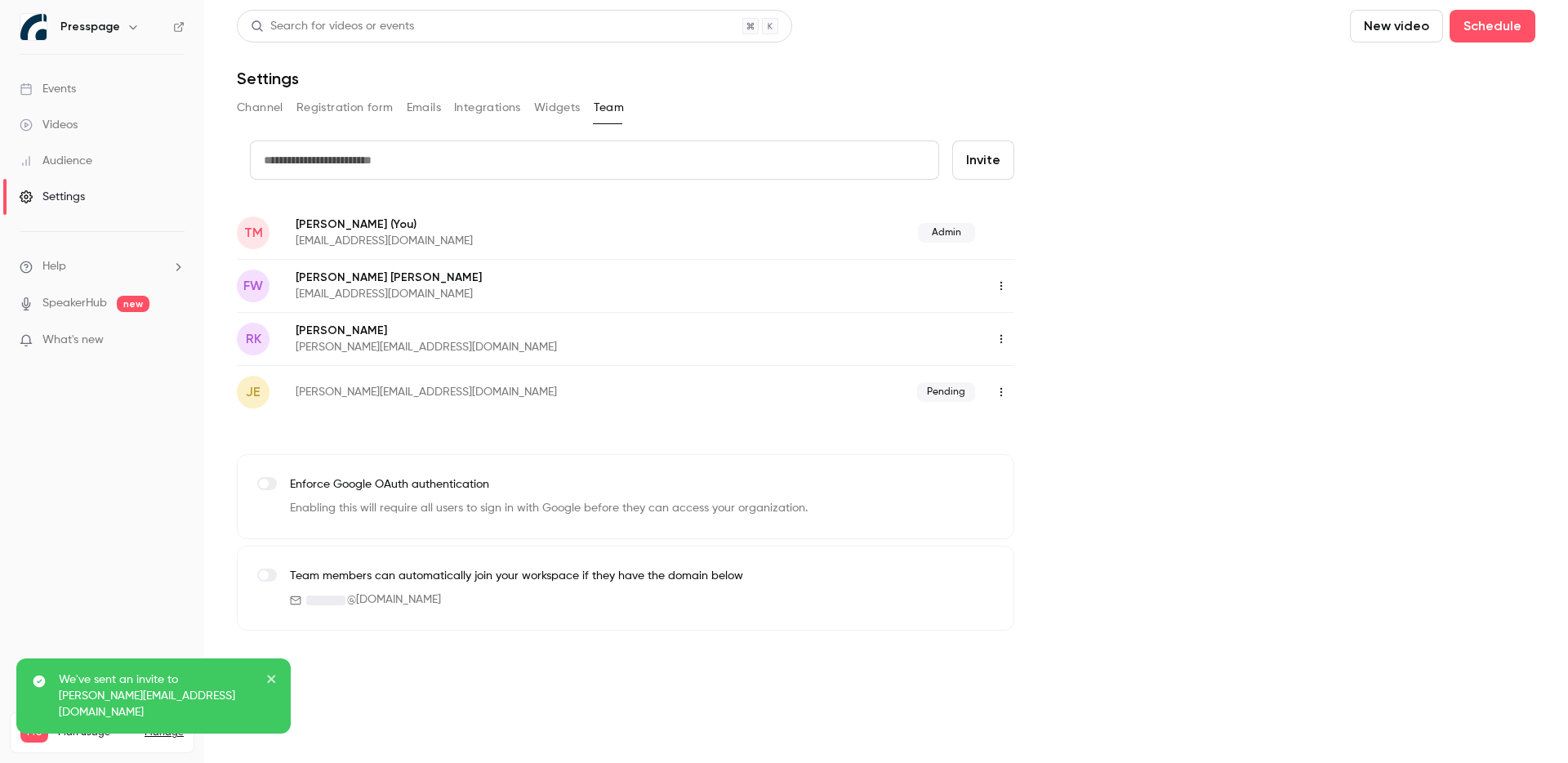
click at [1339, 337] on div "credit card Invite TM Teis Meijer (You) t.meijer@presspage.com Admin FW Falco W…" at bounding box center [886, 385] width 1298 height 490
click at [1001, 343] on icon "button" at bounding box center [1001, 338] width 13 height 11
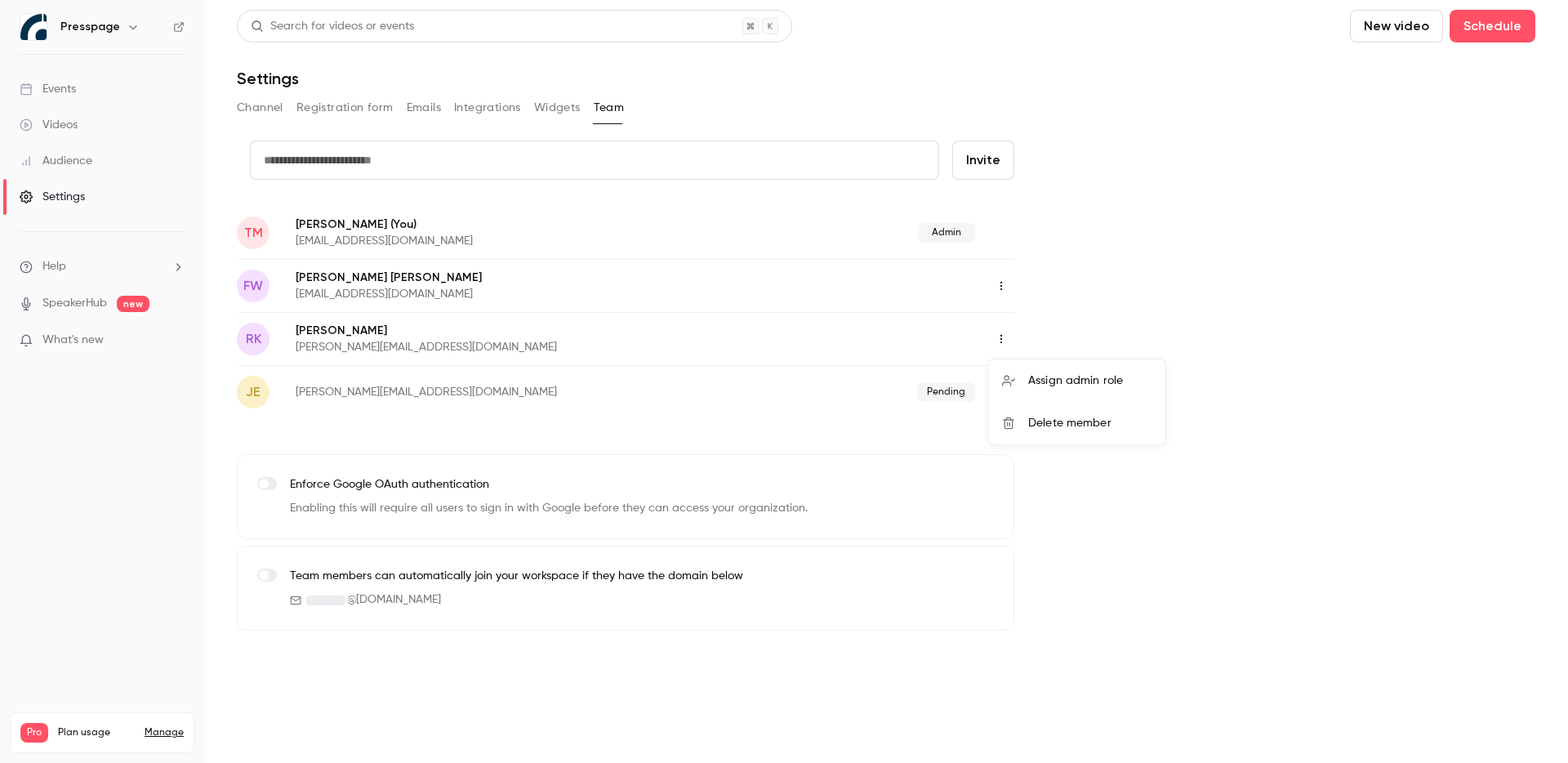
click at [1158, 308] on div at bounding box center [784, 381] width 1568 height 763
click at [87, 310] on link "SpeakerHub" at bounding box center [75, 303] width 64 height 17
click at [93, 516] on nav "Presspage Events Videos Audience Settings Help SpeakerHub new What's new Pro Pl…" at bounding box center [102, 381] width 204 height 763
click at [1143, 128] on div "Search for videos or events New video Schedule Settings Channel Registration fo…" at bounding box center [886, 319] width 1298 height 621
